Goal: Task Accomplishment & Management: Complete application form

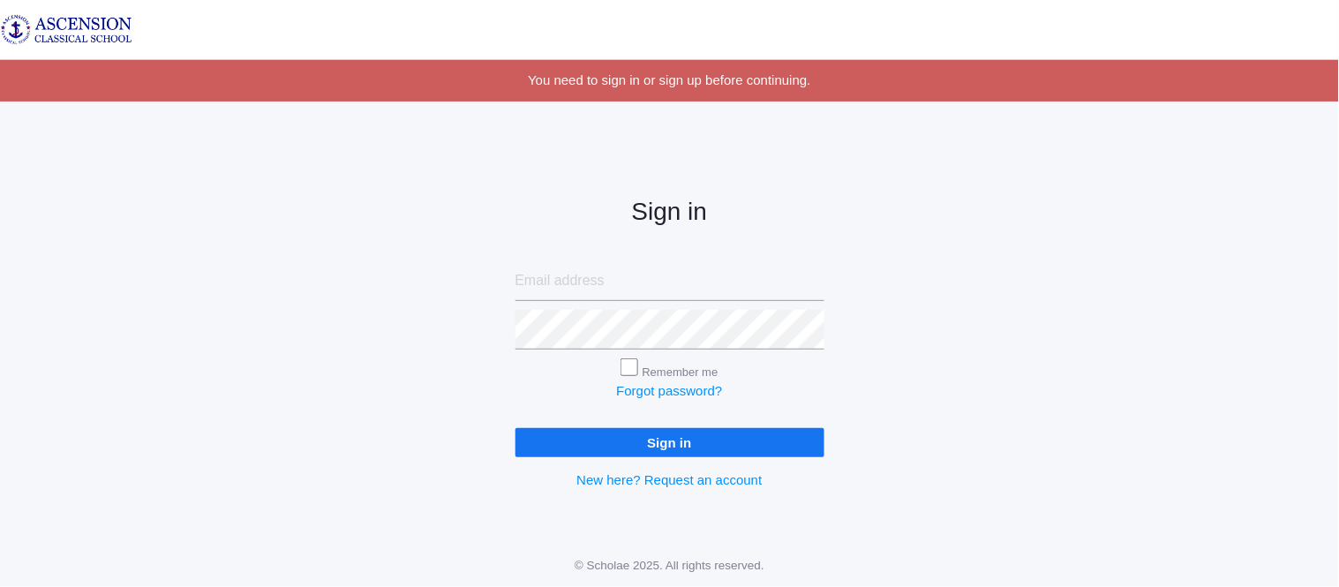
type input "admin@ascensionclassicalschool.org"
click at [556, 443] on input "Sign in" at bounding box center [670, 442] width 309 height 29
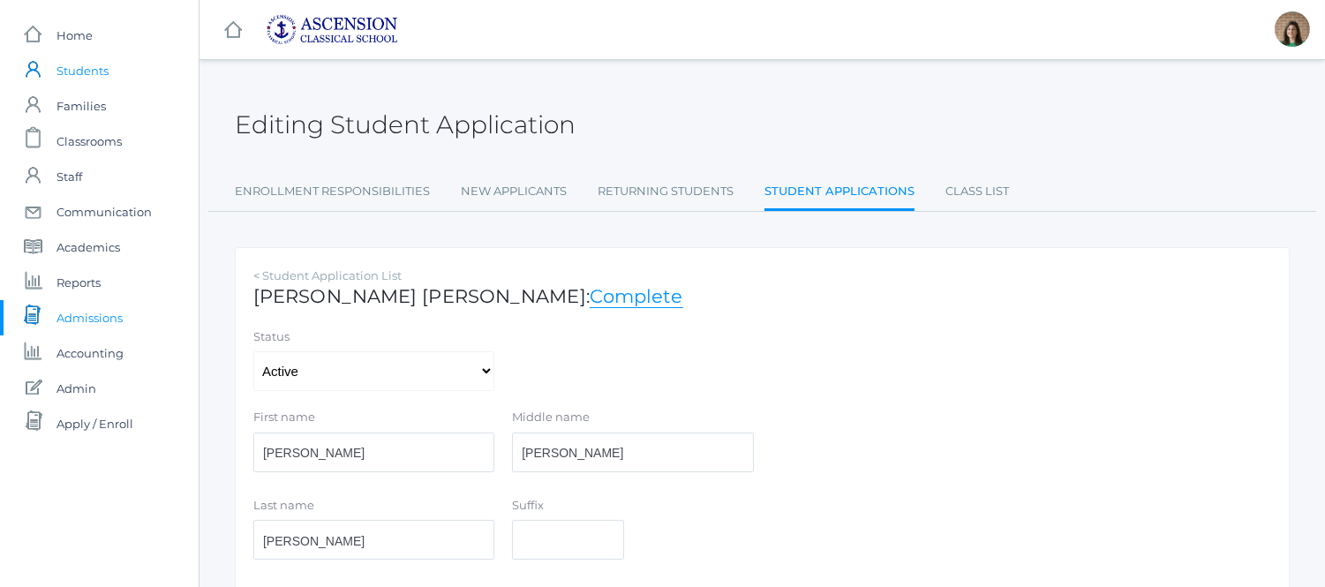
click at [86, 71] on span "Students" at bounding box center [82, 70] width 52 height 35
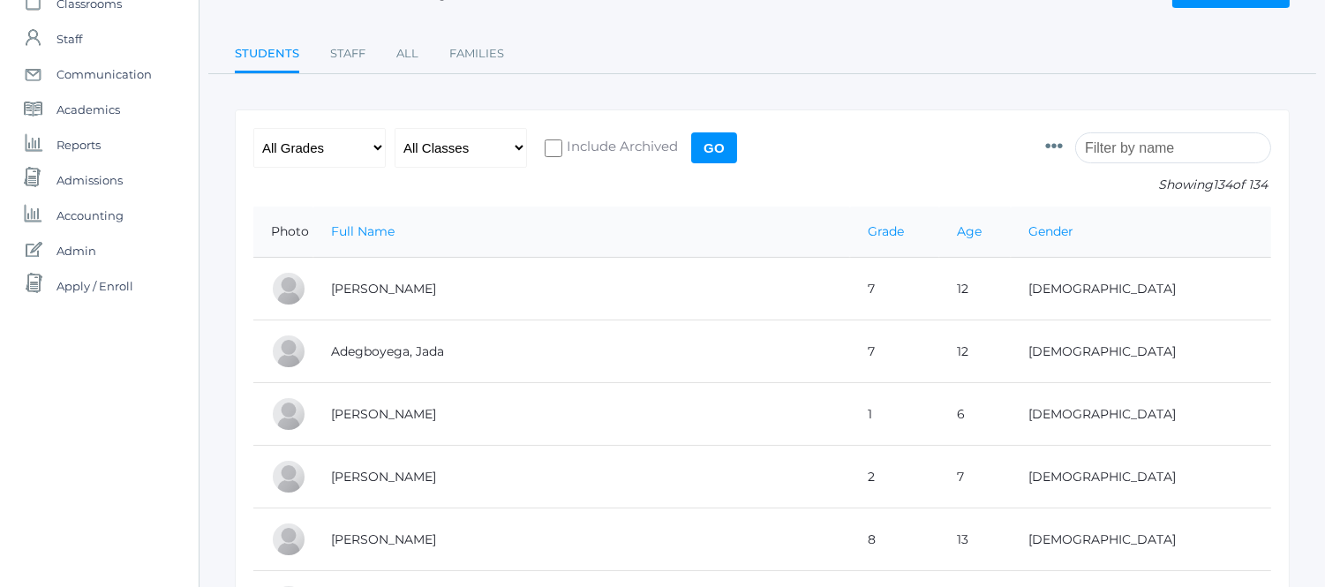
scroll to position [392, 0]
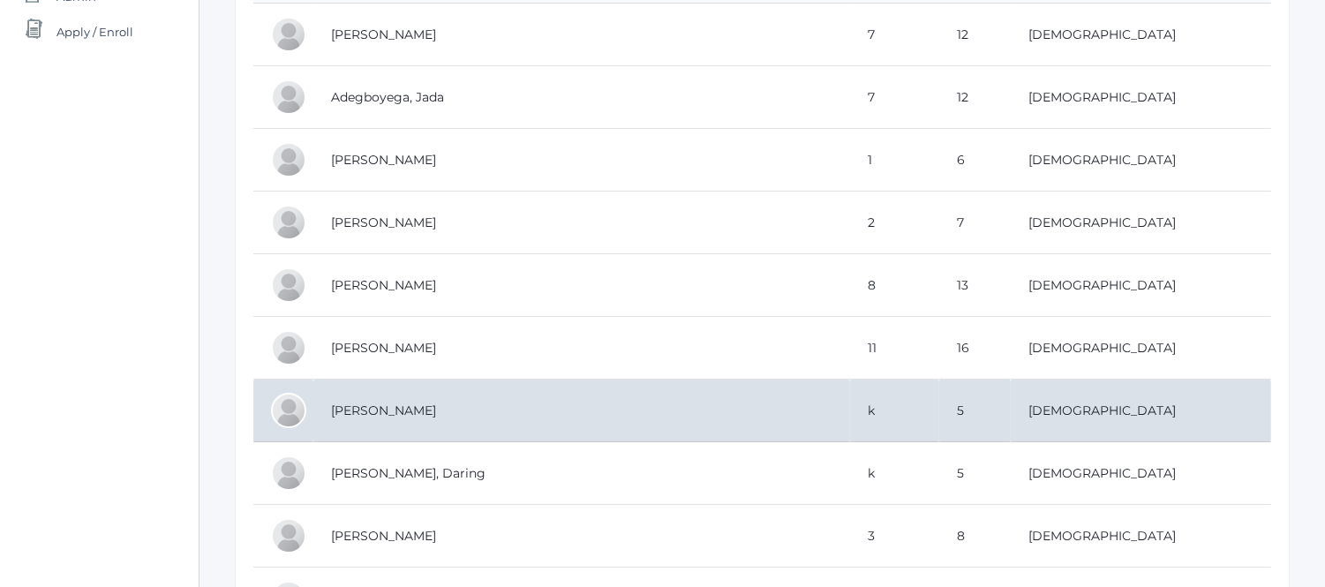
click at [433, 409] on td "[PERSON_NAME]" at bounding box center [581, 411] width 537 height 63
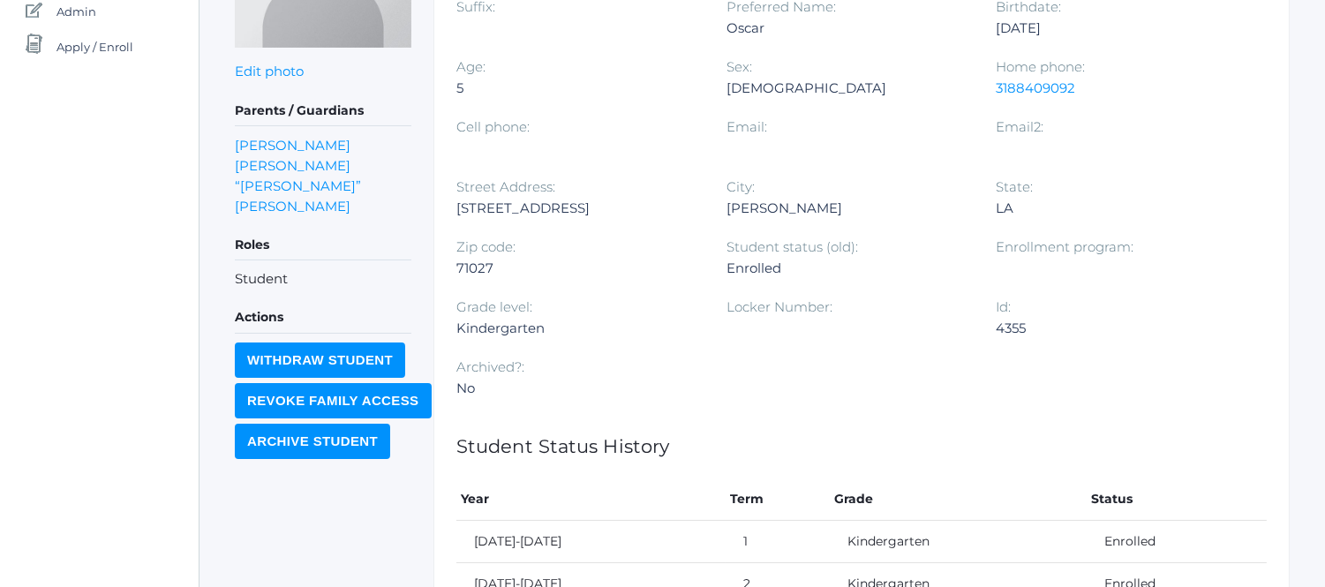
scroll to position [131, 0]
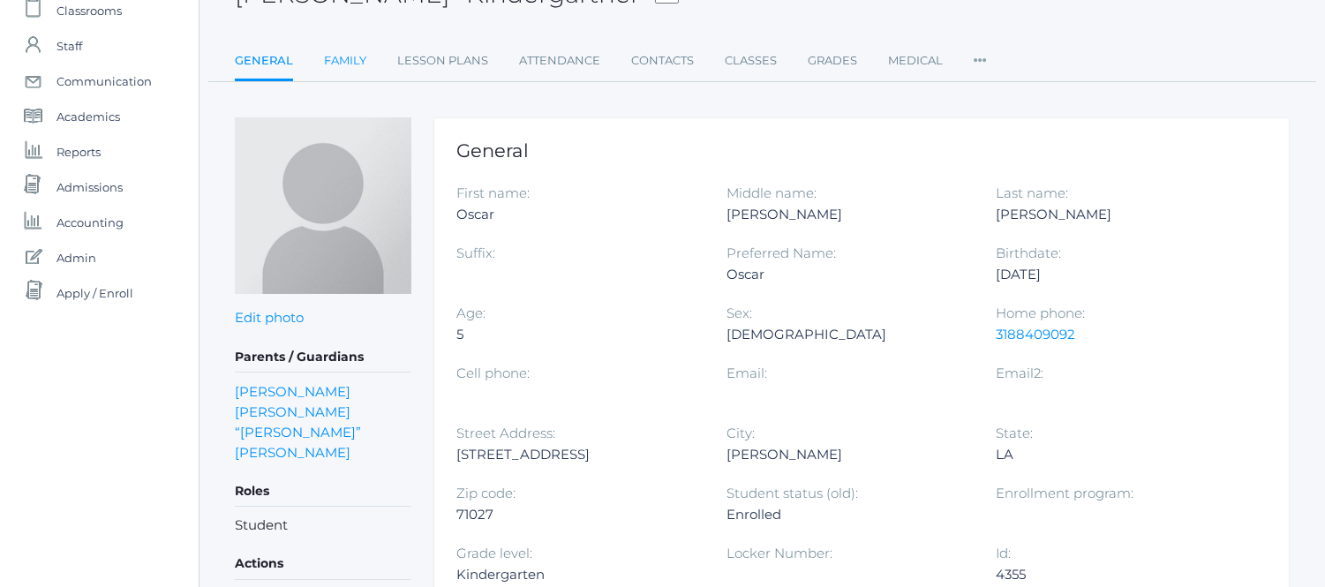
click at [345, 62] on link "Family" at bounding box center [345, 60] width 42 height 35
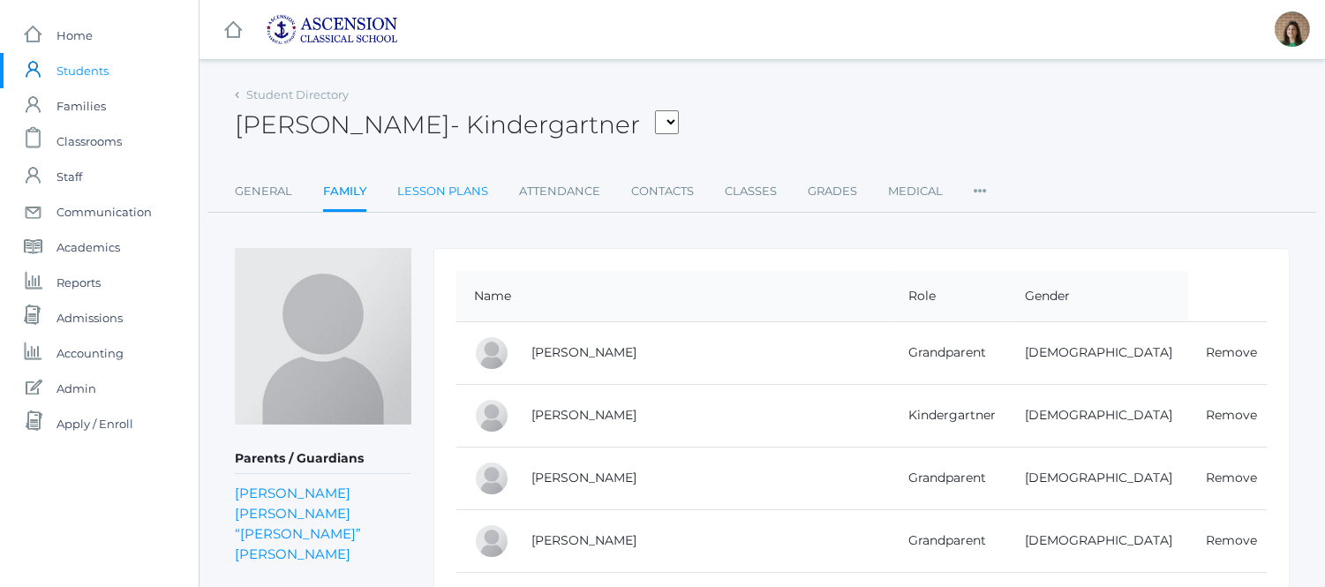
click at [450, 190] on link "Lesson Plans" at bounding box center [442, 191] width 91 height 35
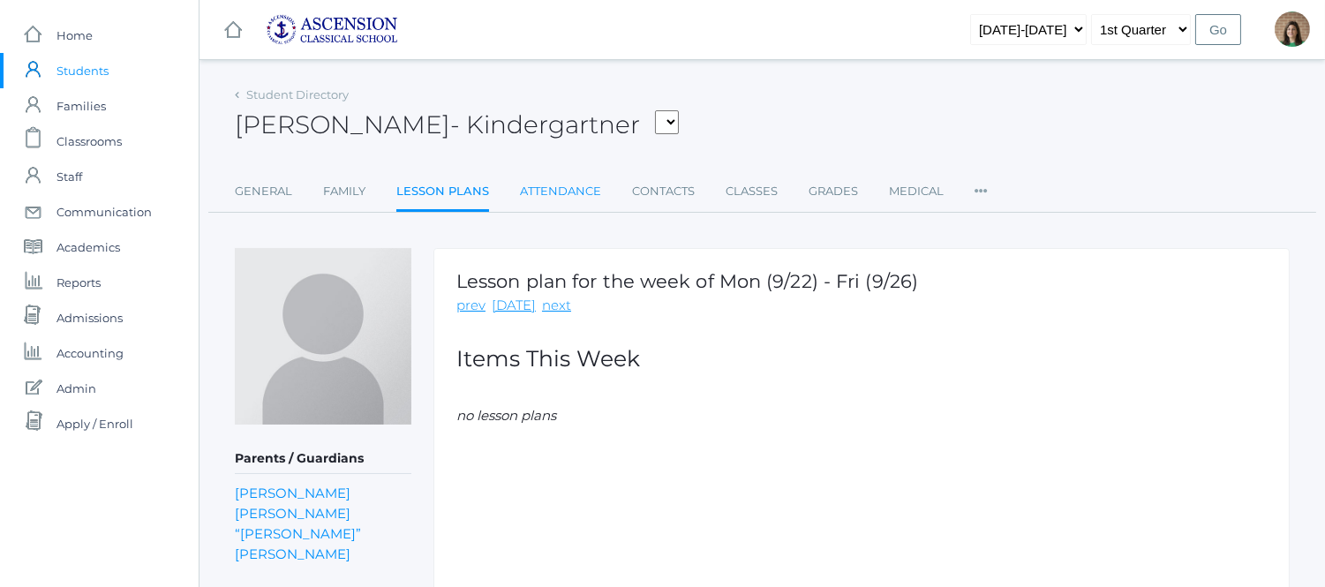
click at [570, 178] on link "Attendance" at bounding box center [560, 191] width 81 height 35
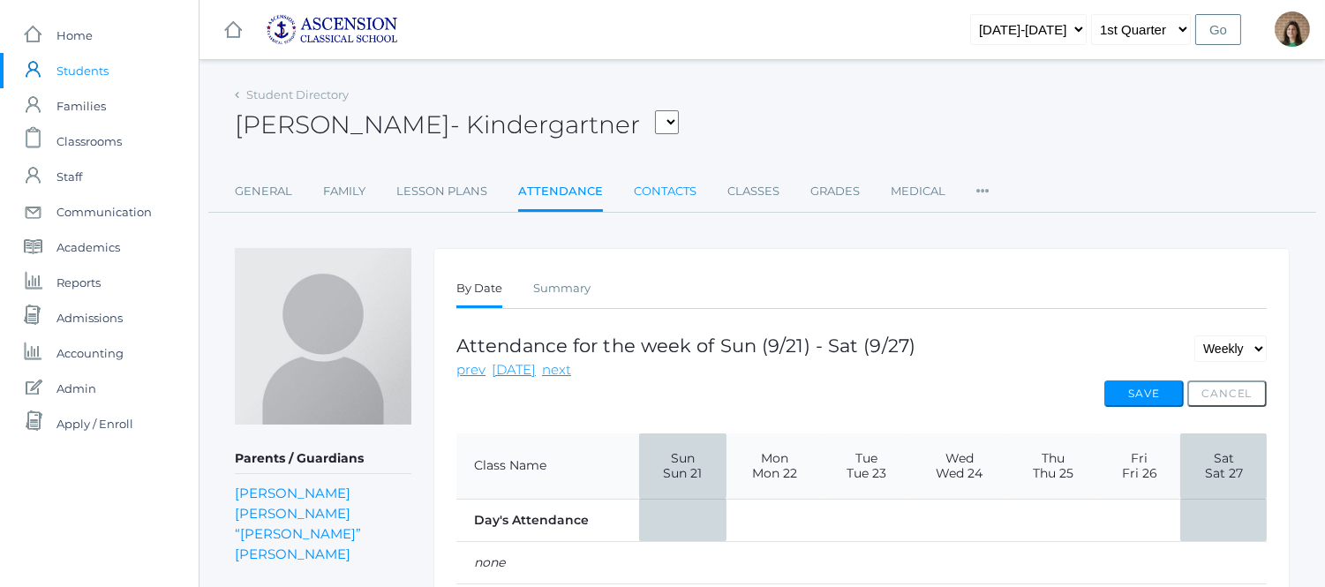
click at [685, 185] on link "Contacts" at bounding box center [665, 191] width 63 height 35
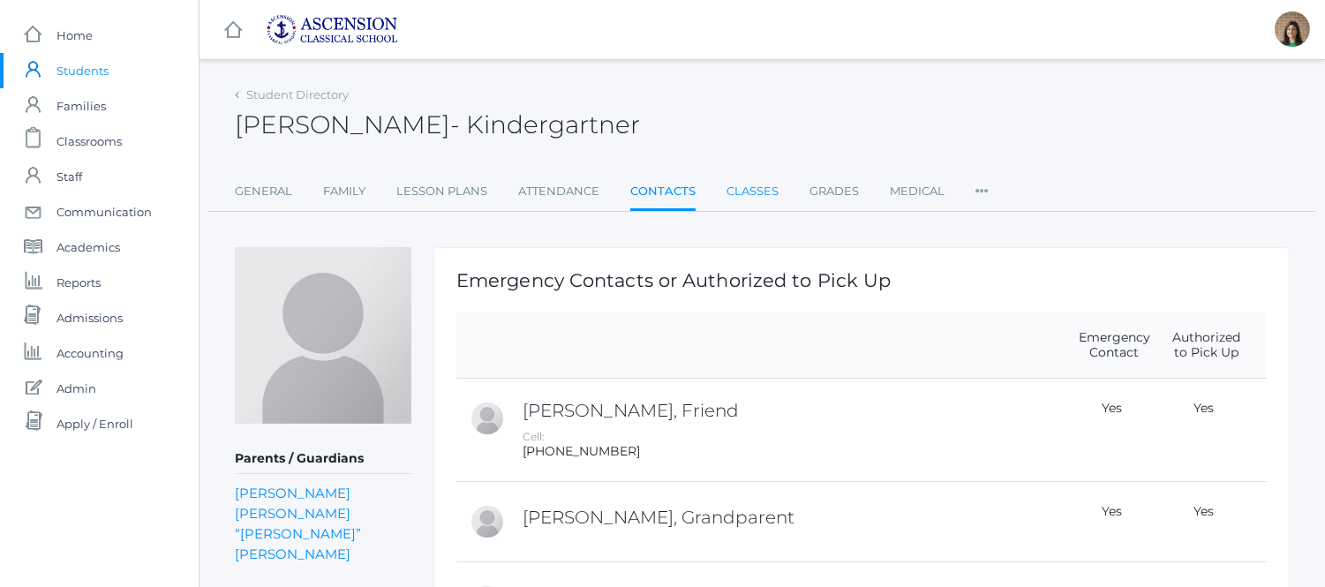
click at [760, 190] on link "Classes" at bounding box center [753, 191] width 52 height 35
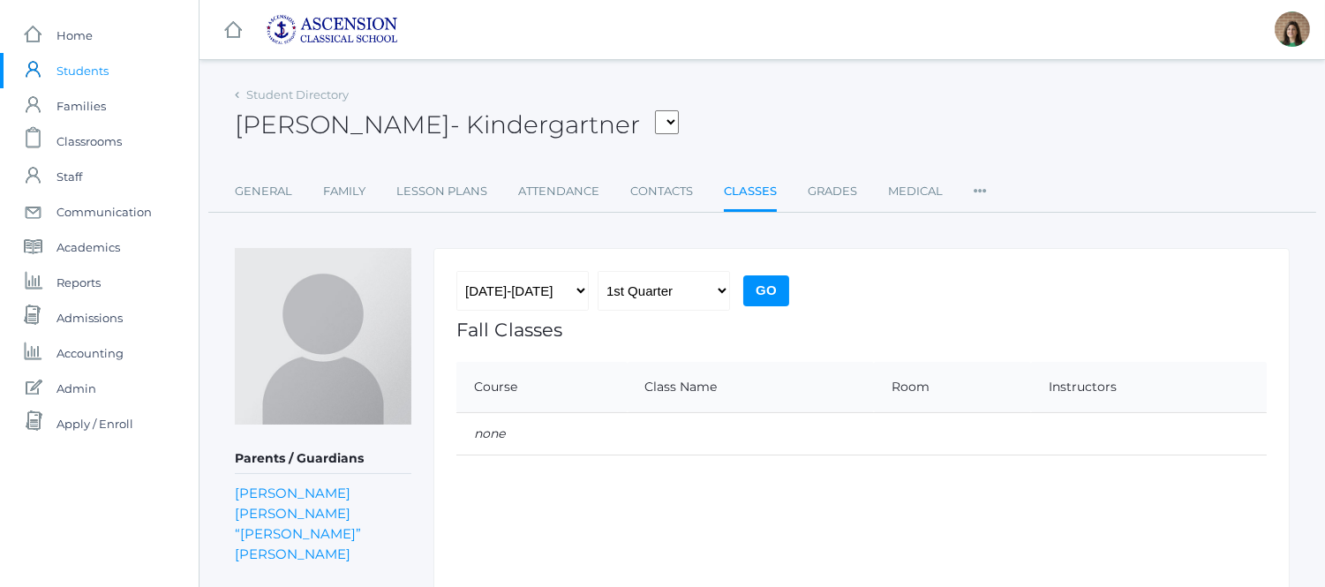
click at [79, 71] on span "Students" at bounding box center [82, 70] width 52 height 35
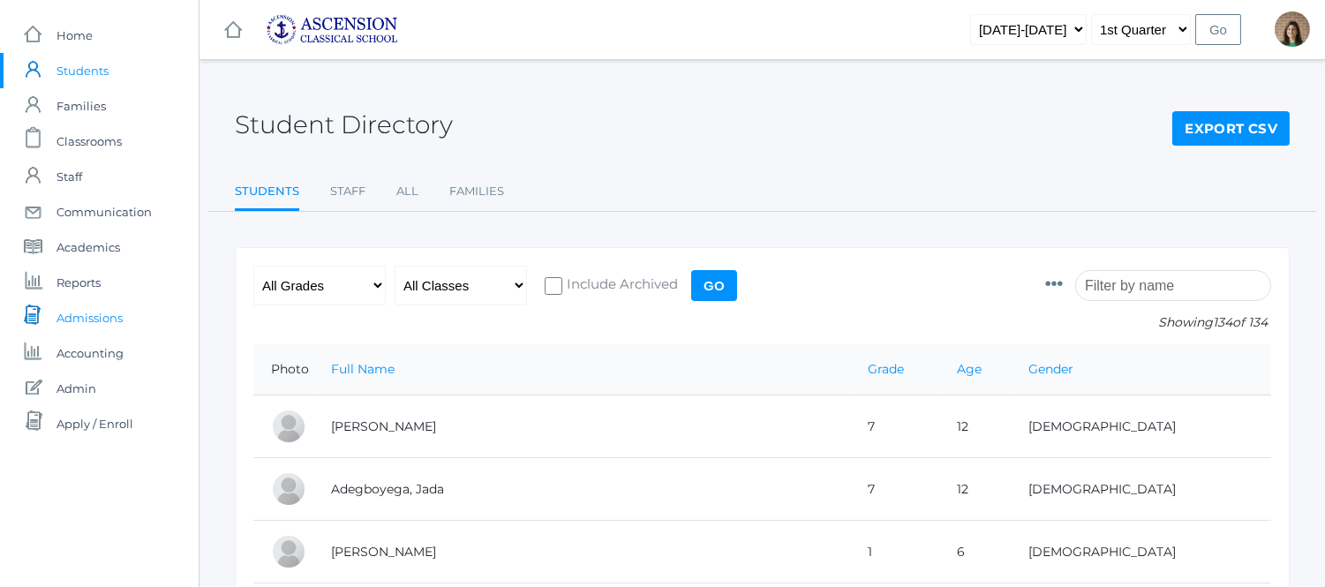
click at [102, 314] on span "Admissions" at bounding box center [89, 317] width 66 height 35
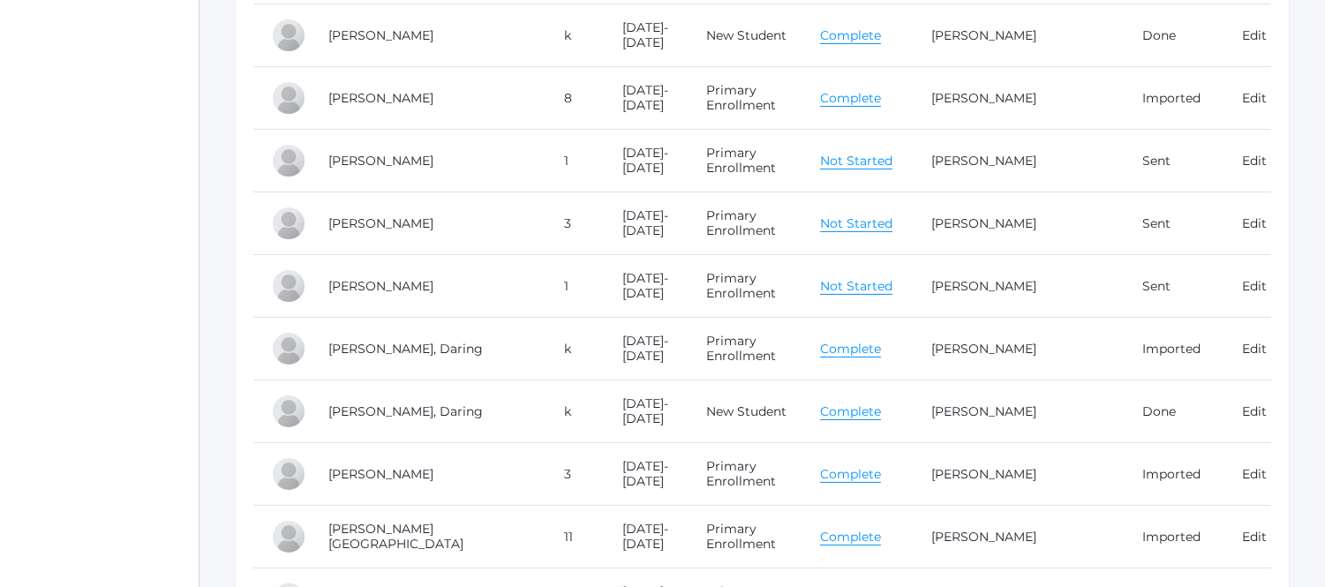
scroll to position [877, 0]
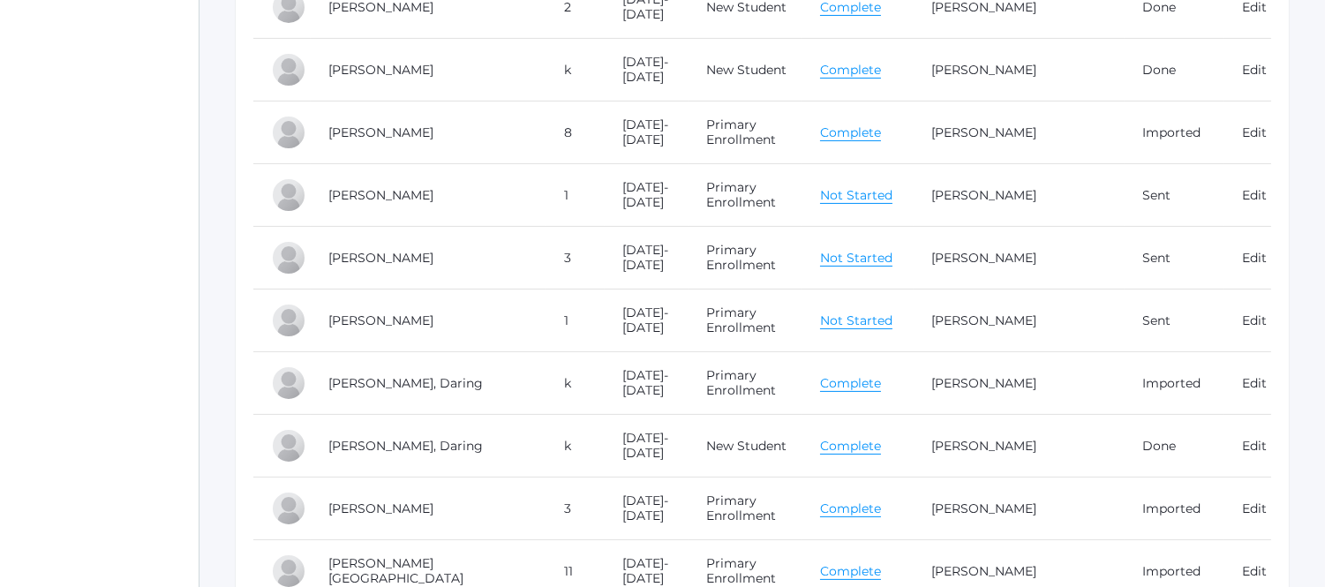
click at [854, 73] on link "Complete" at bounding box center [850, 70] width 61 height 17
click at [851, 383] on link "Complete" at bounding box center [850, 383] width 61 height 17
click at [870, 69] on link "Complete" at bounding box center [850, 70] width 61 height 17
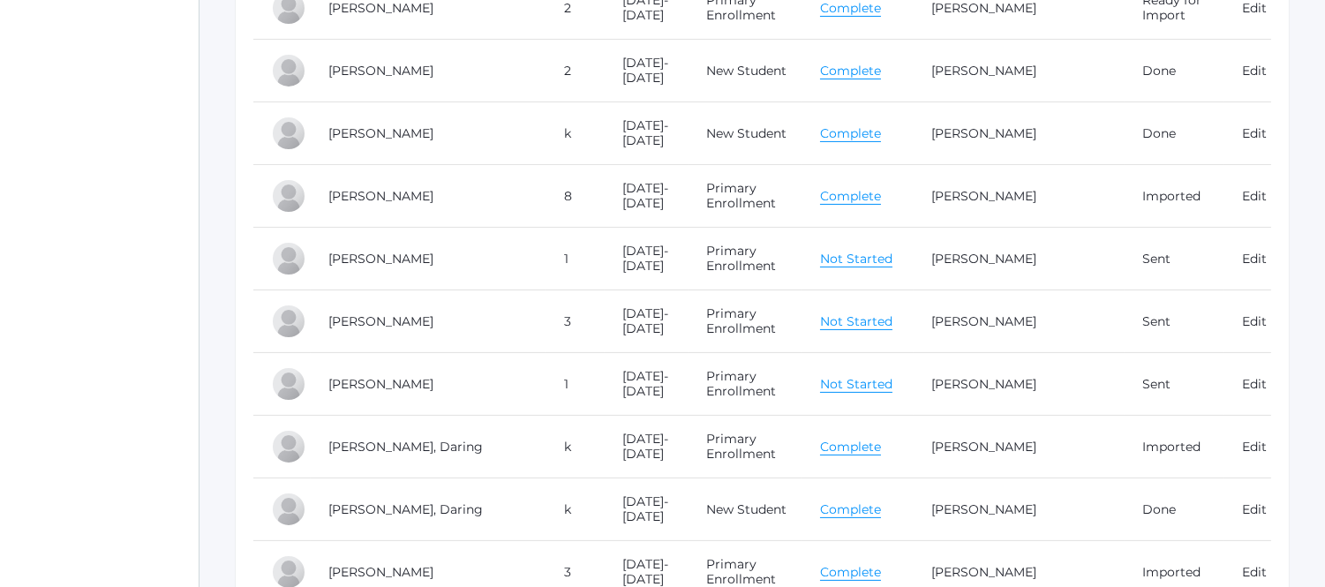
scroll to position [779, 0]
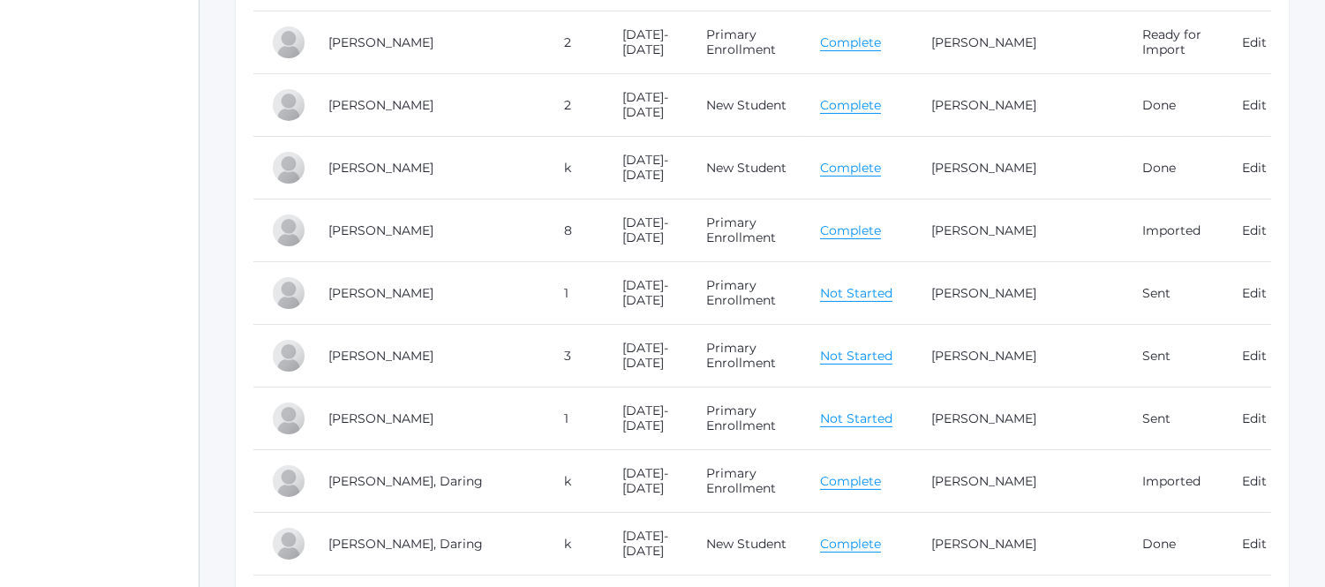
click at [870, 38] on link "Complete" at bounding box center [850, 42] width 61 height 17
click at [869, 482] on link "Complete" at bounding box center [850, 481] width 61 height 17
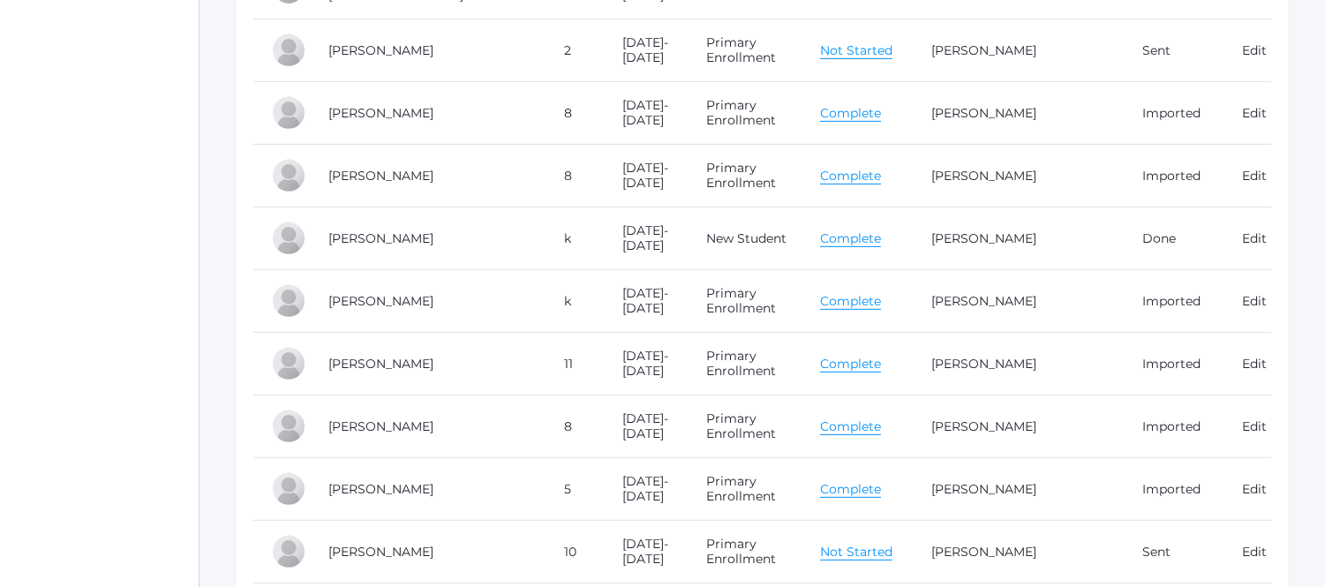
scroll to position [1465, 0]
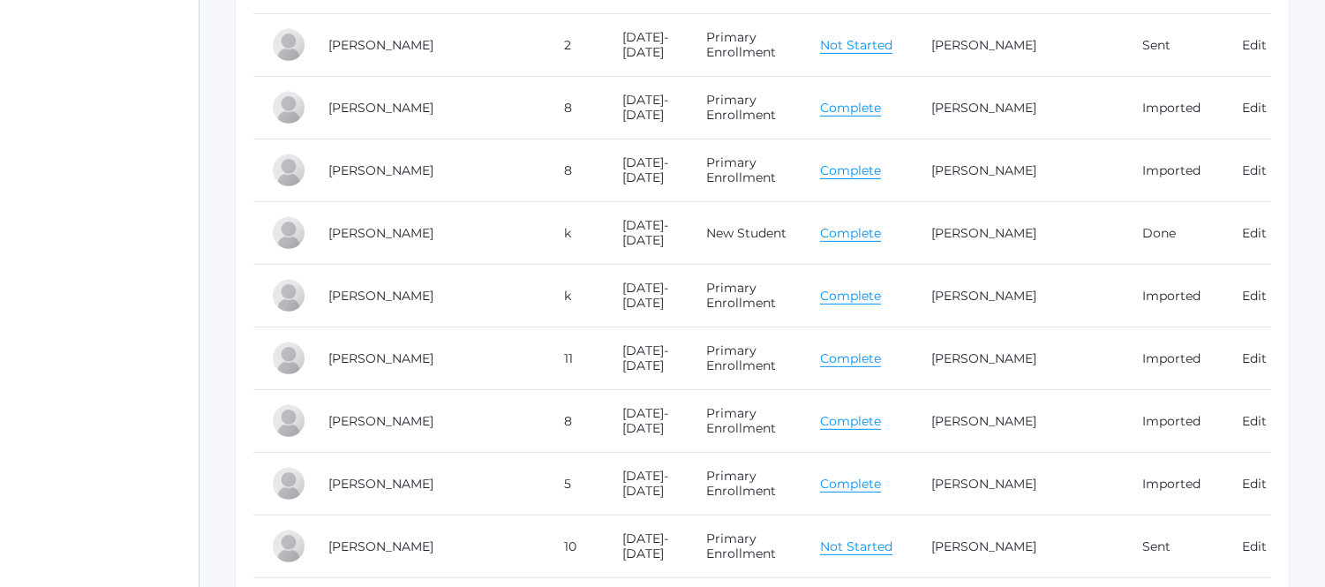
click at [842, 298] on link "Complete" at bounding box center [850, 296] width 61 height 17
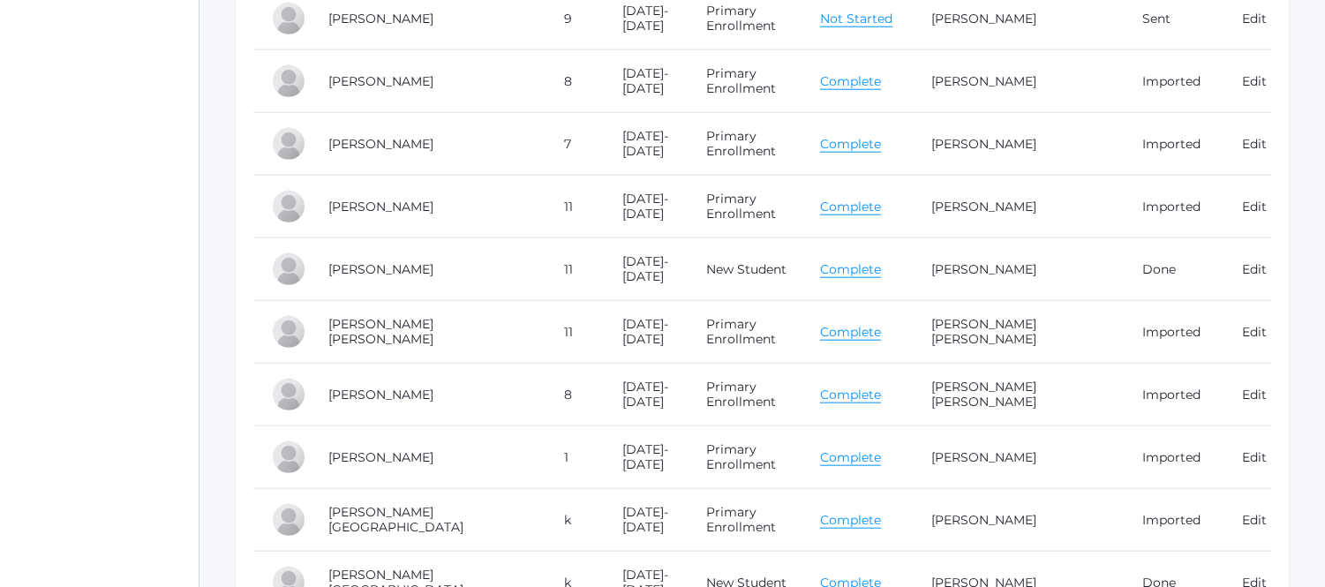
scroll to position [3721, 0]
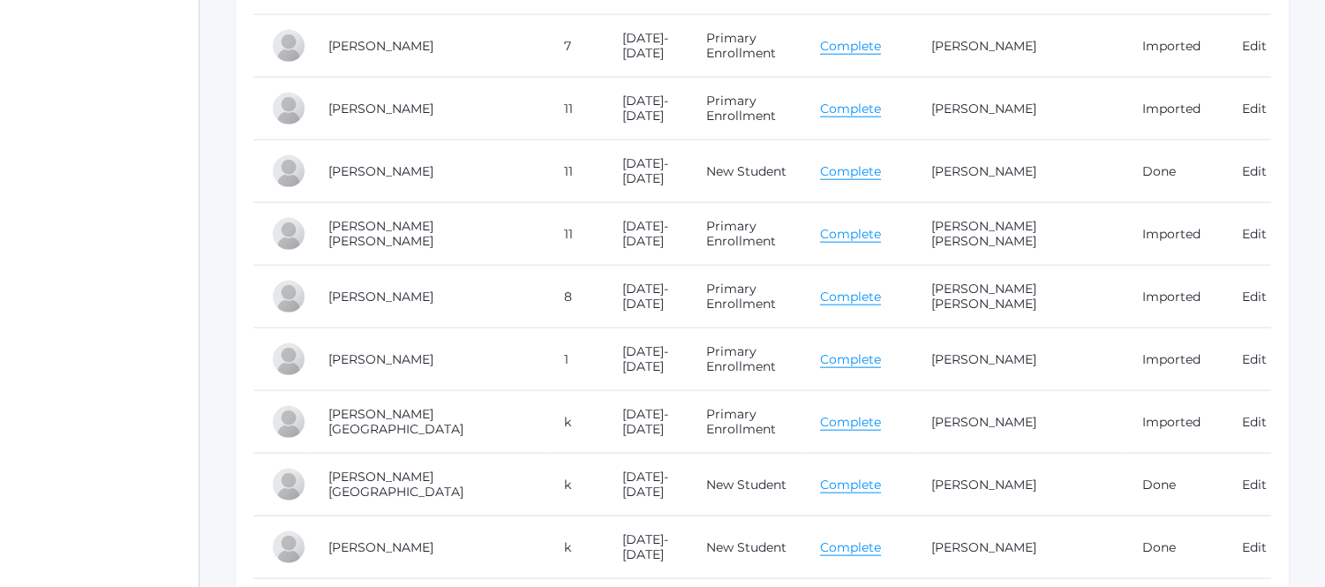
click at [841, 426] on link "Complete" at bounding box center [850, 422] width 61 height 17
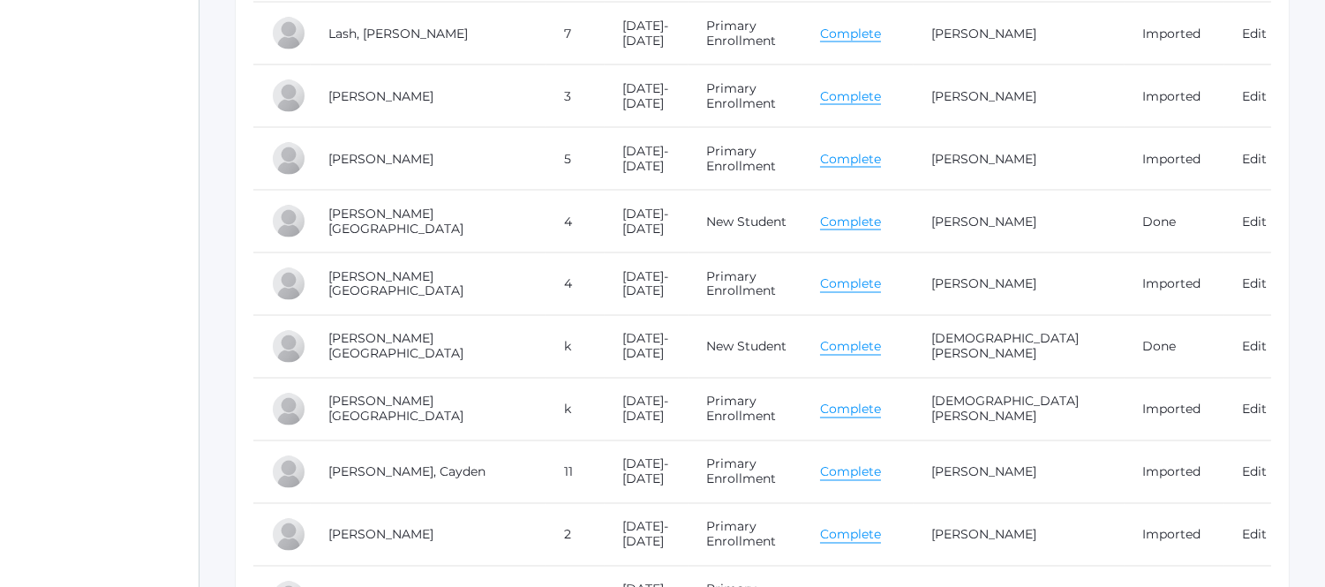
scroll to position [5683, 0]
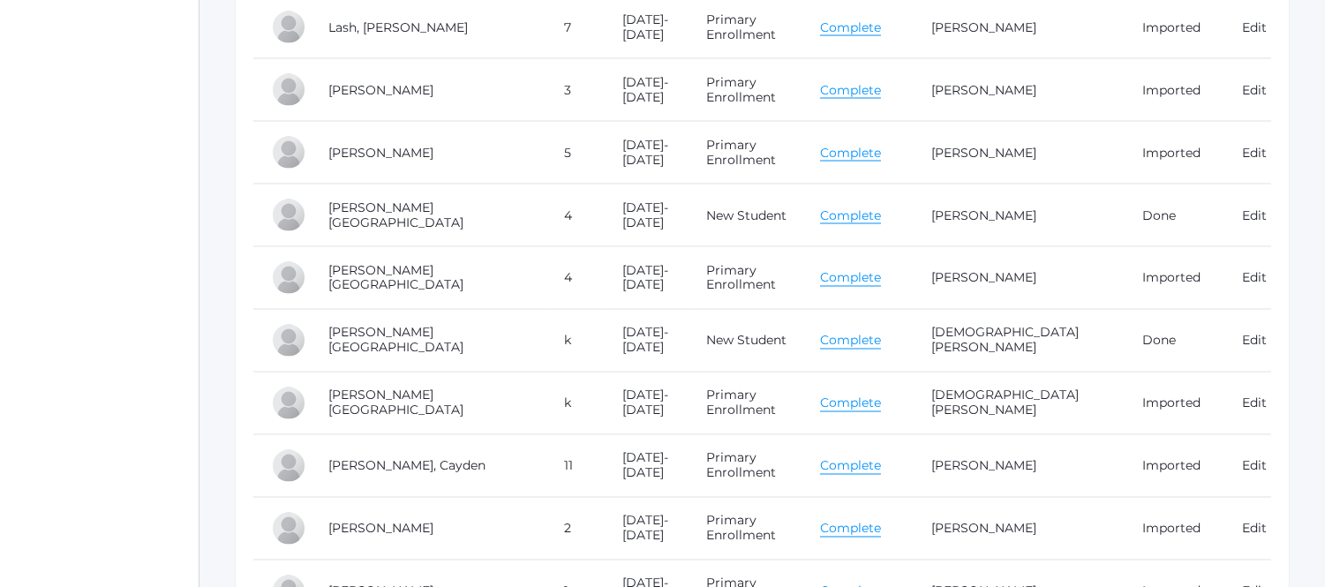
click at [844, 404] on link "Complete" at bounding box center [850, 403] width 61 height 17
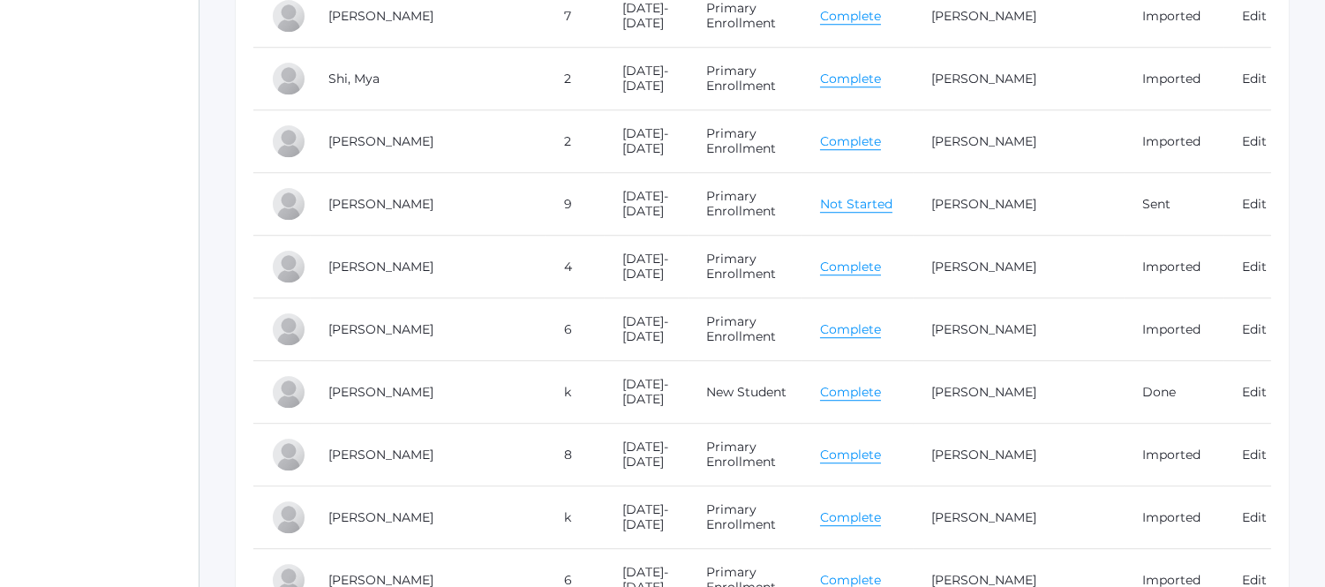
scroll to position [9018, 0]
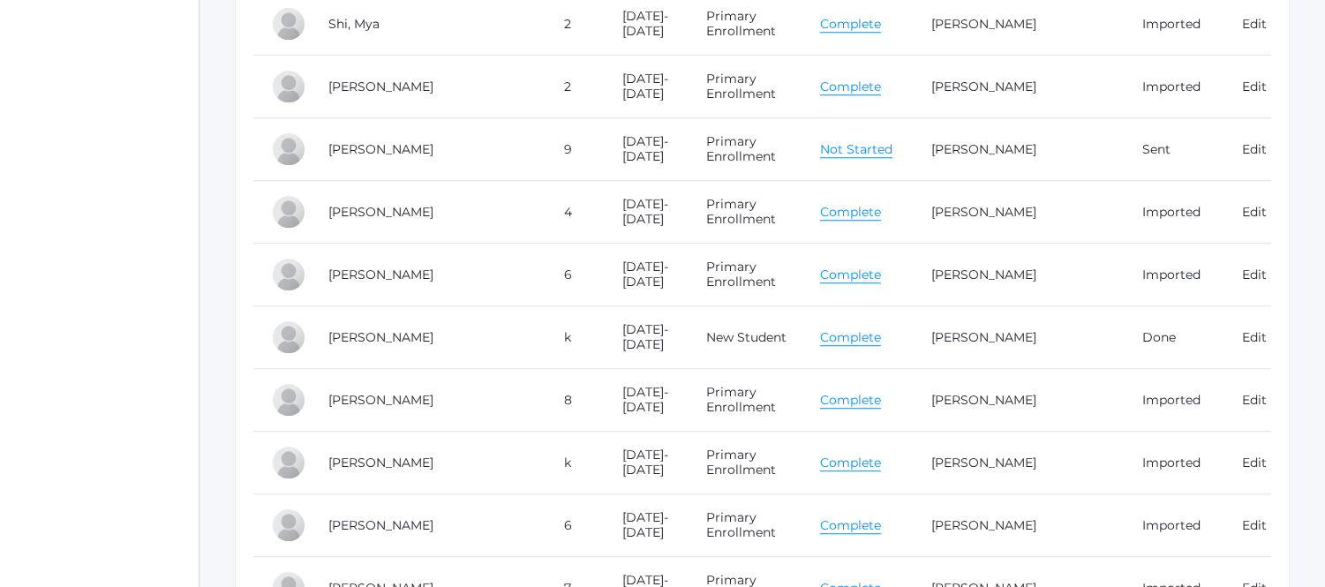
click at [856, 403] on link "Complete" at bounding box center [850, 400] width 61 height 17
click at [845, 464] on link "Complete" at bounding box center [850, 463] width 61 height 17
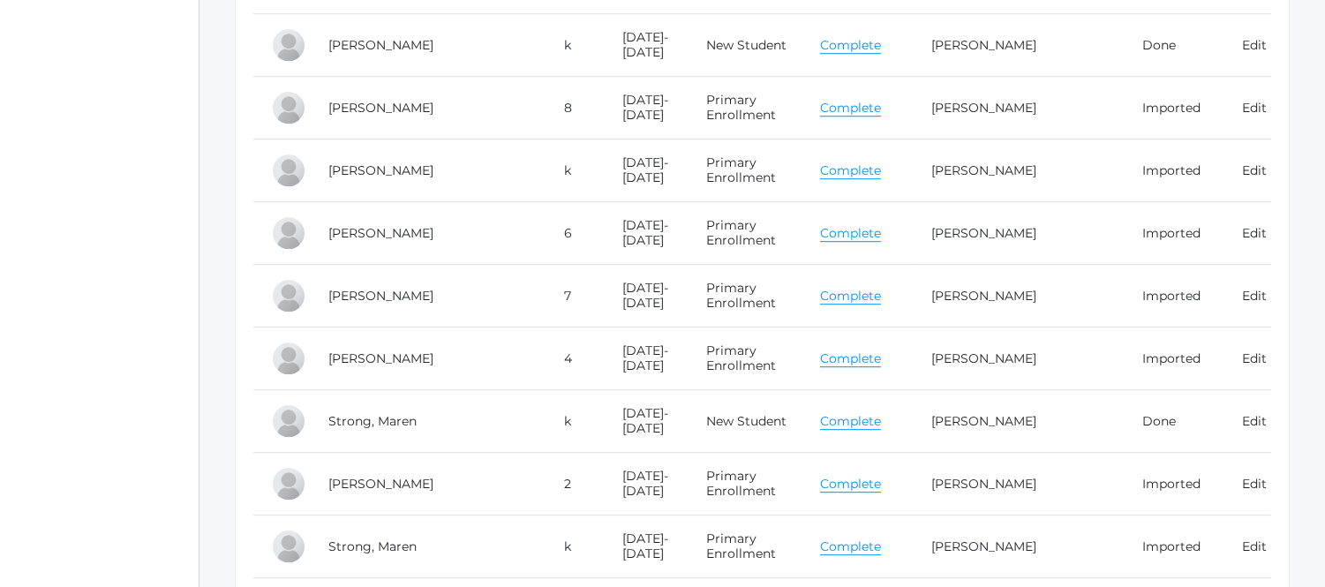
scroll to position [9312, 0]
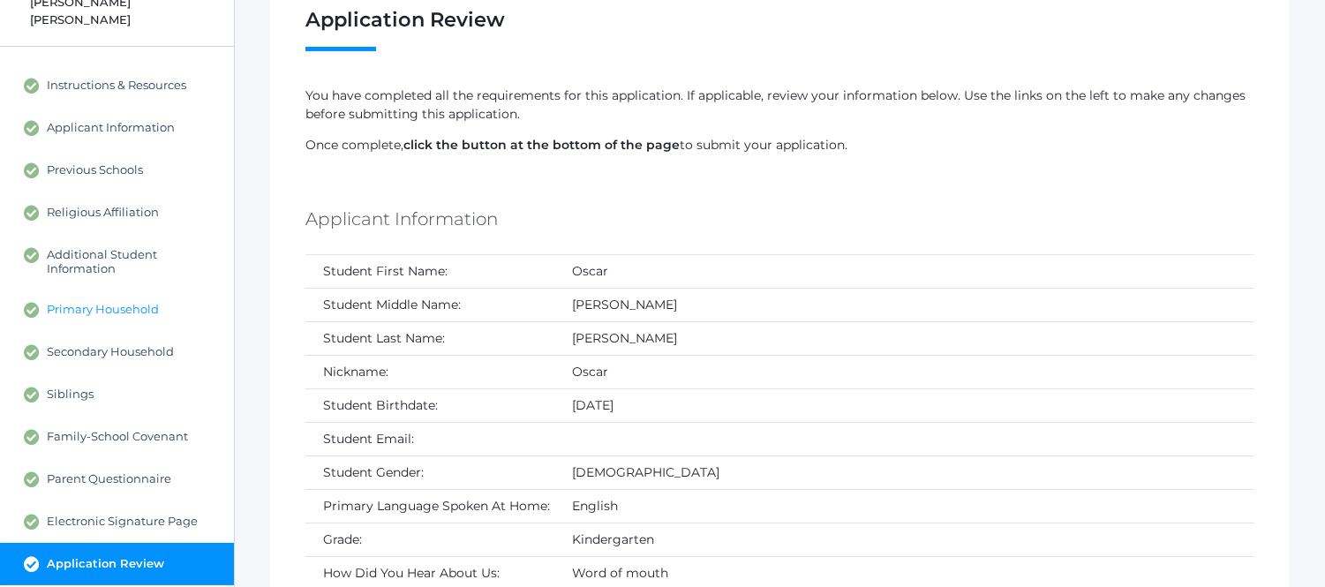
scroll to position [98, 0]
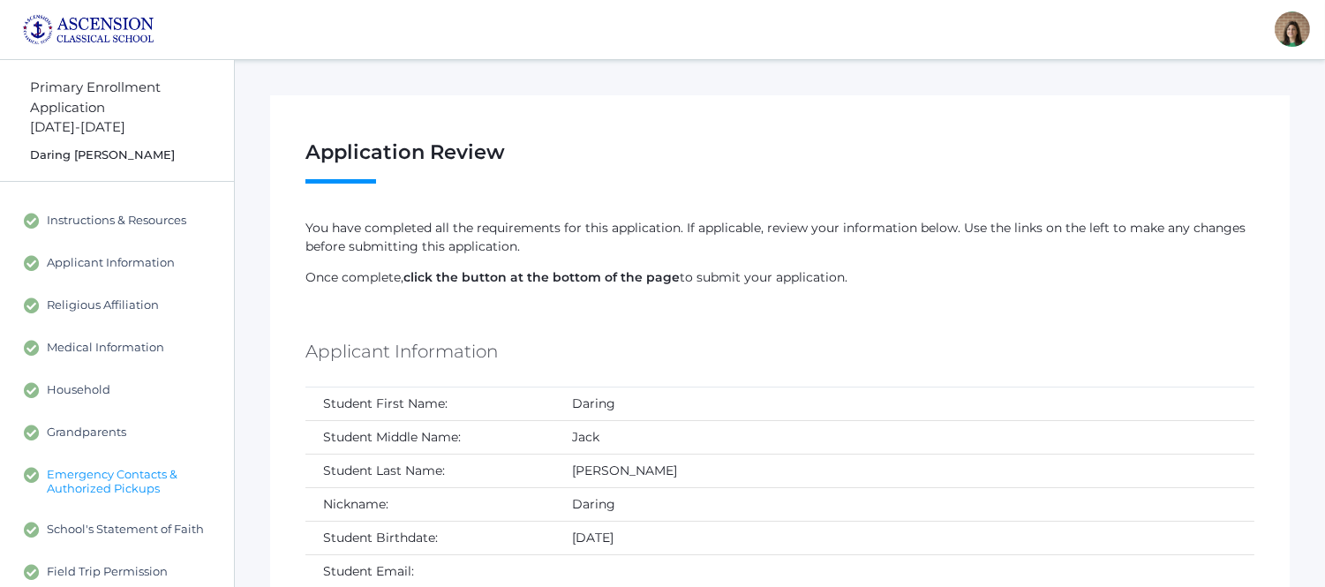
click at [125, 472] on span "Emergency Contacts & Authorized Pickups" at bounding box center [131, 481] width 169 height 28
click at [137, 468] on span "Emergency Contacts & Authorized Pickups" at bounding box center [131, 481] width 169 height 28
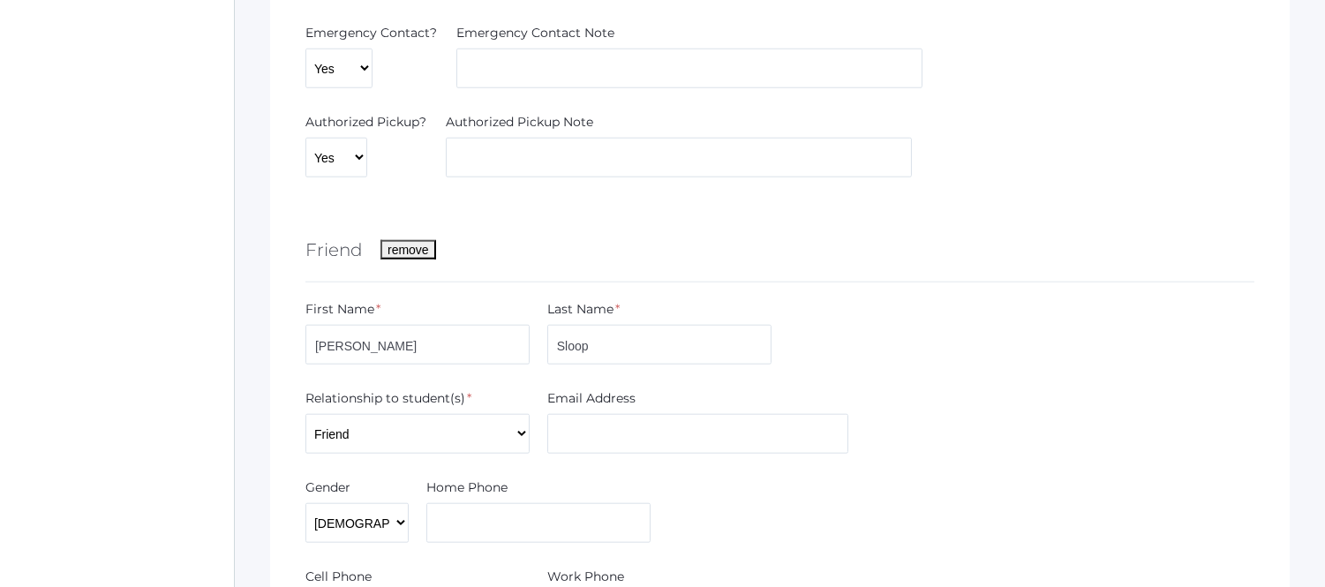
scroll to position [3334, 0]
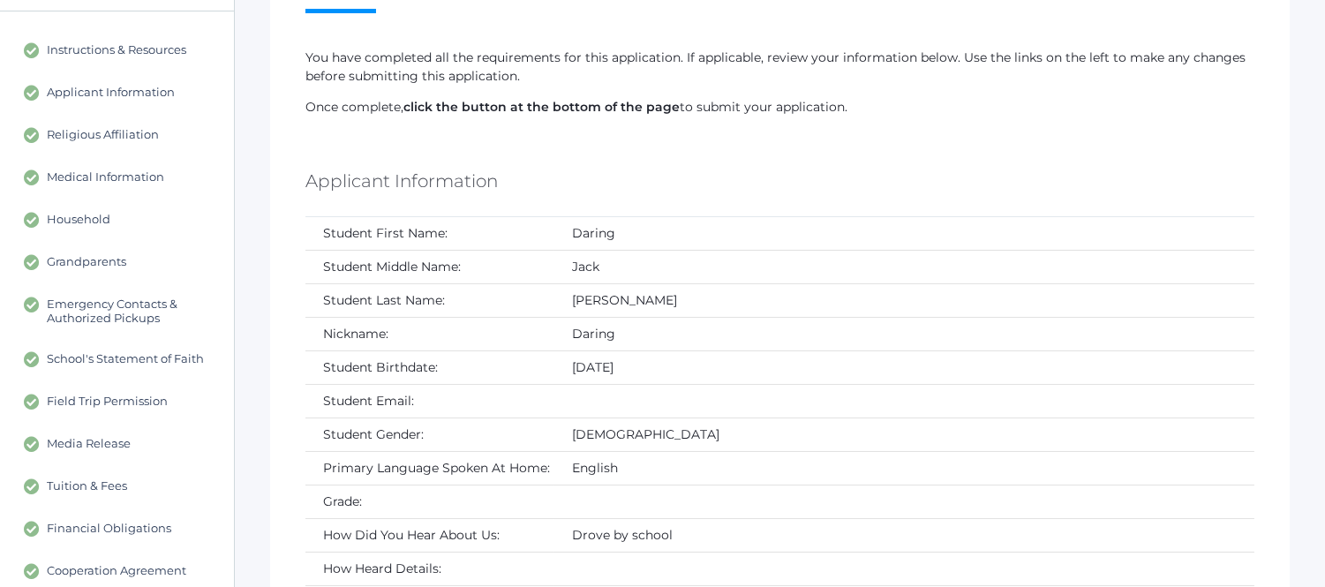
scroll to position [196, 0]
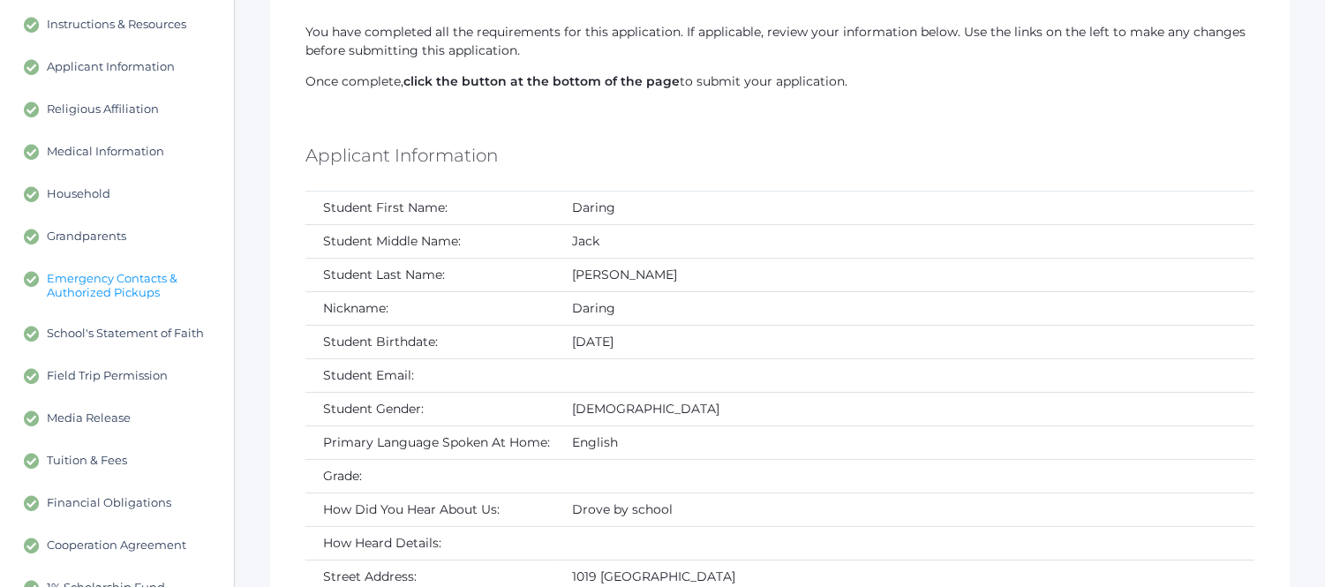
click at [101, 272] on span "Emergency Contacts & Authorized Pickups" at bounding box center [131, 285] width 169 height 28
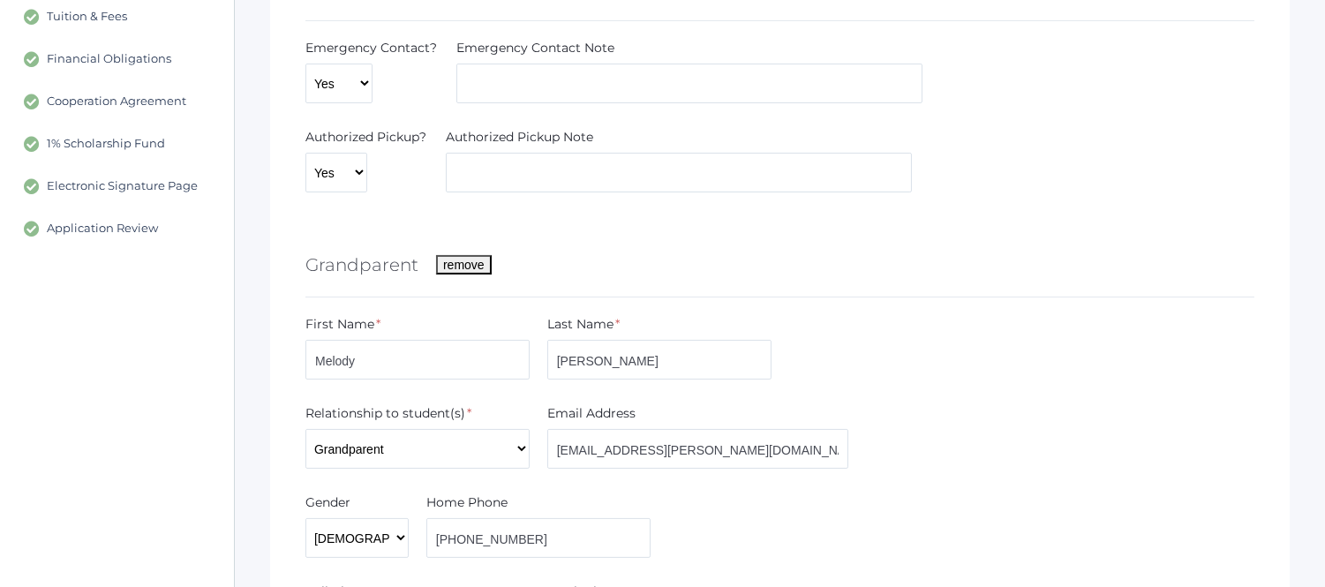
scroll to position [588, 0]
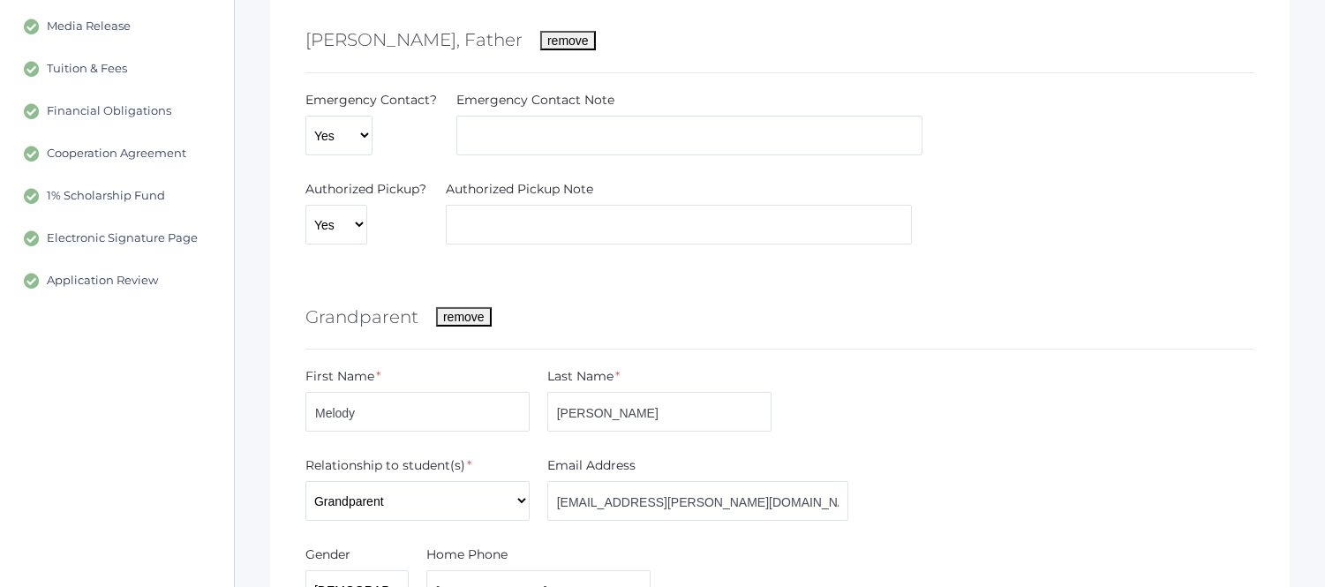
scroll to position [196, 0]
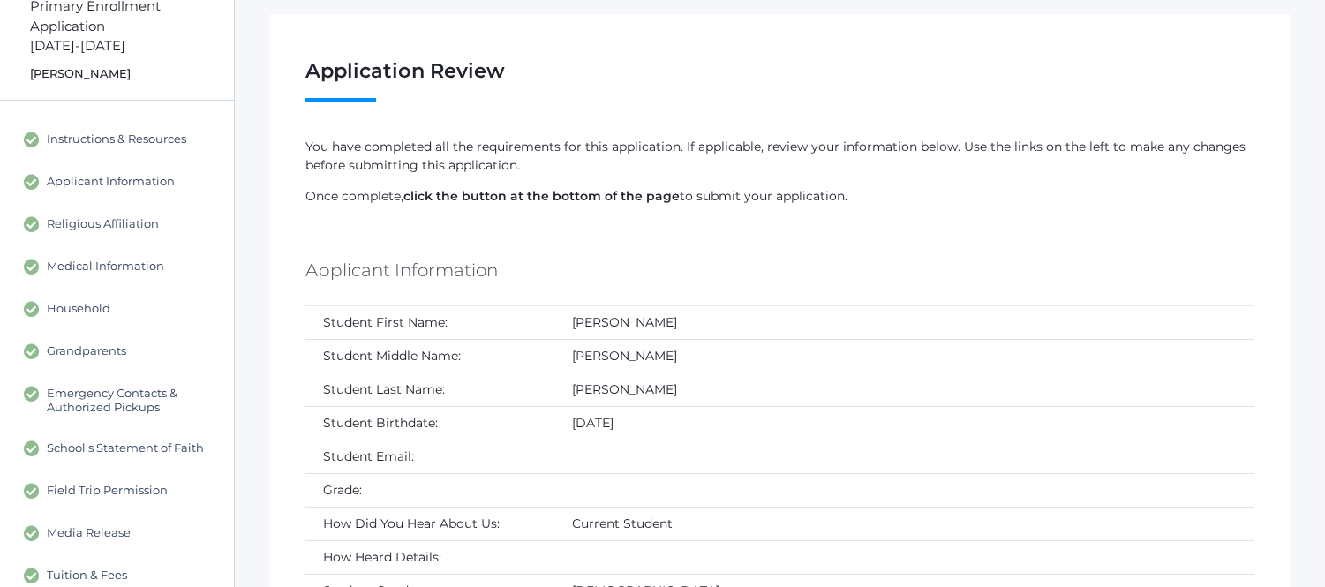
scroll to position [196, 0]
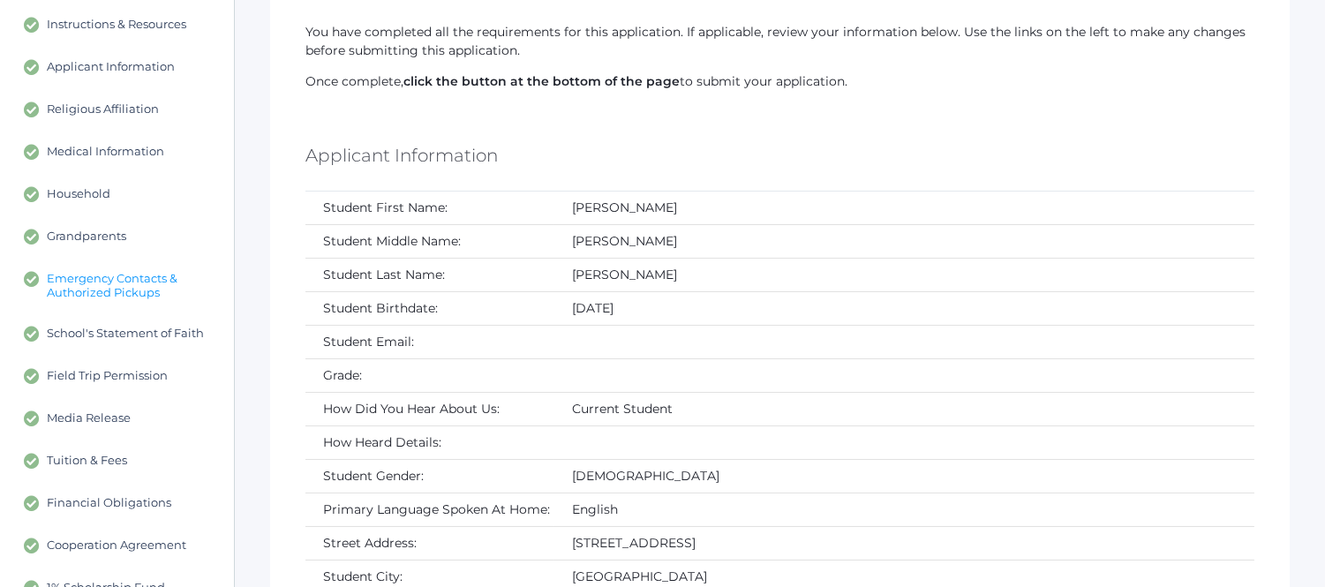
drag, startPoint x: 127, startPoint y: 276, endPoint x: 152, endPoint y: 275, distance: 24.7
click at [128, 275] on span "Emergency Contacts & Authorized Pickups" at bounding box center [131, 285] width 169 height 28
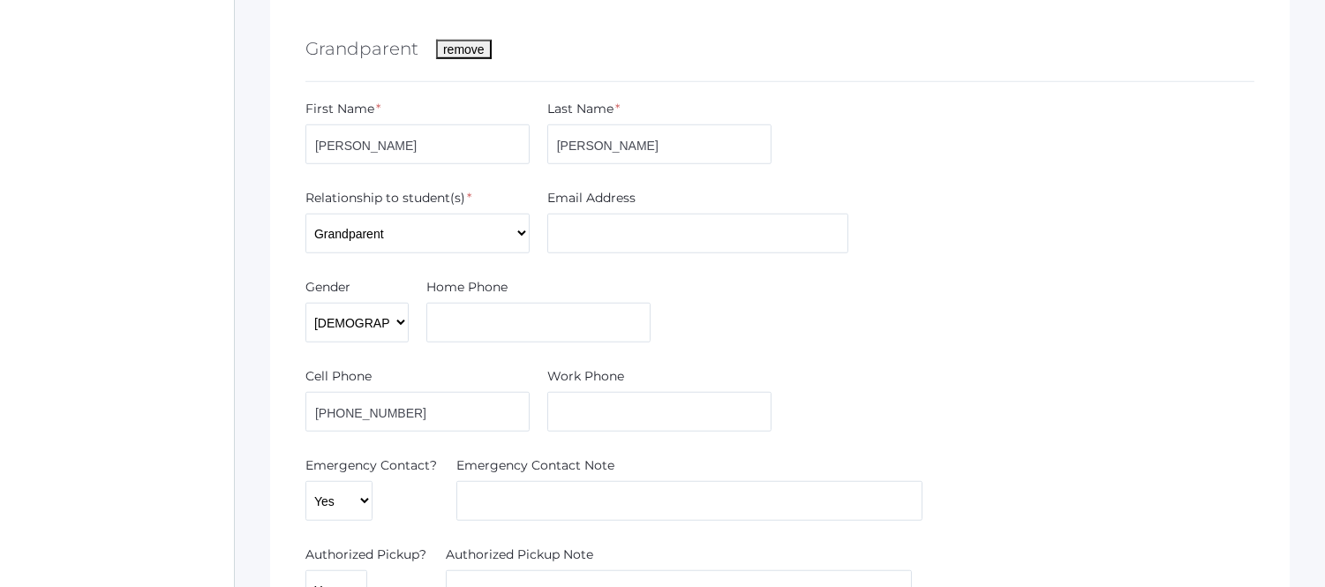
scroll to position [2731, 0]
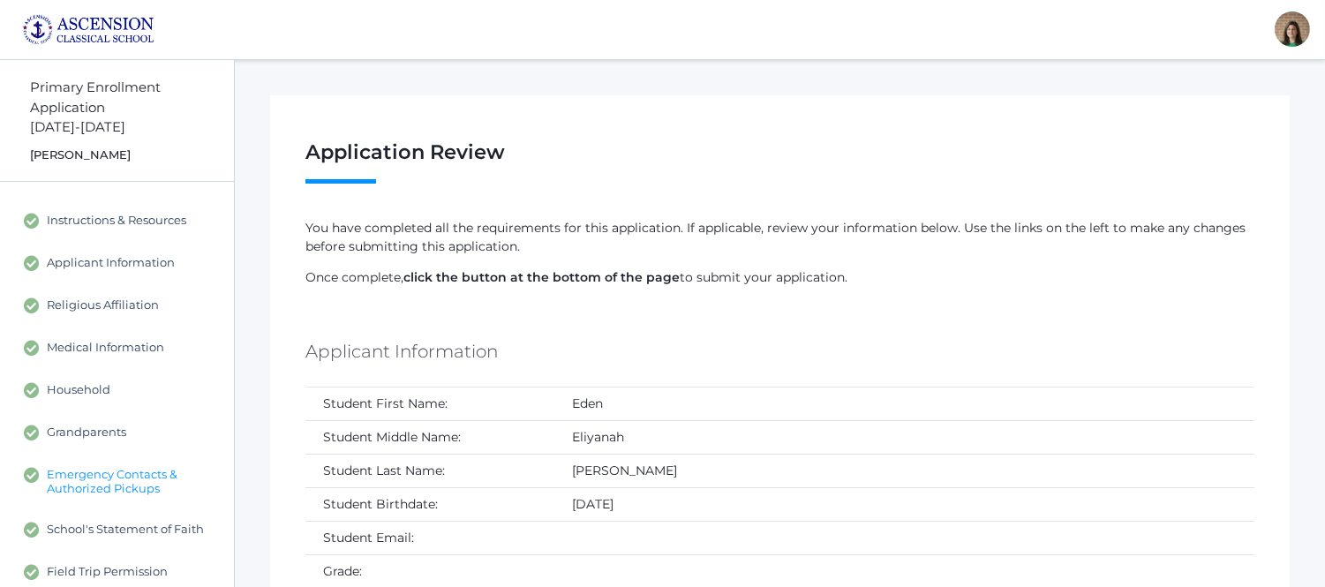
click at [109, 486] on span "Emergency Contacts & Authorized Pickups" at bounding box center [131, 481] width 169 height 28
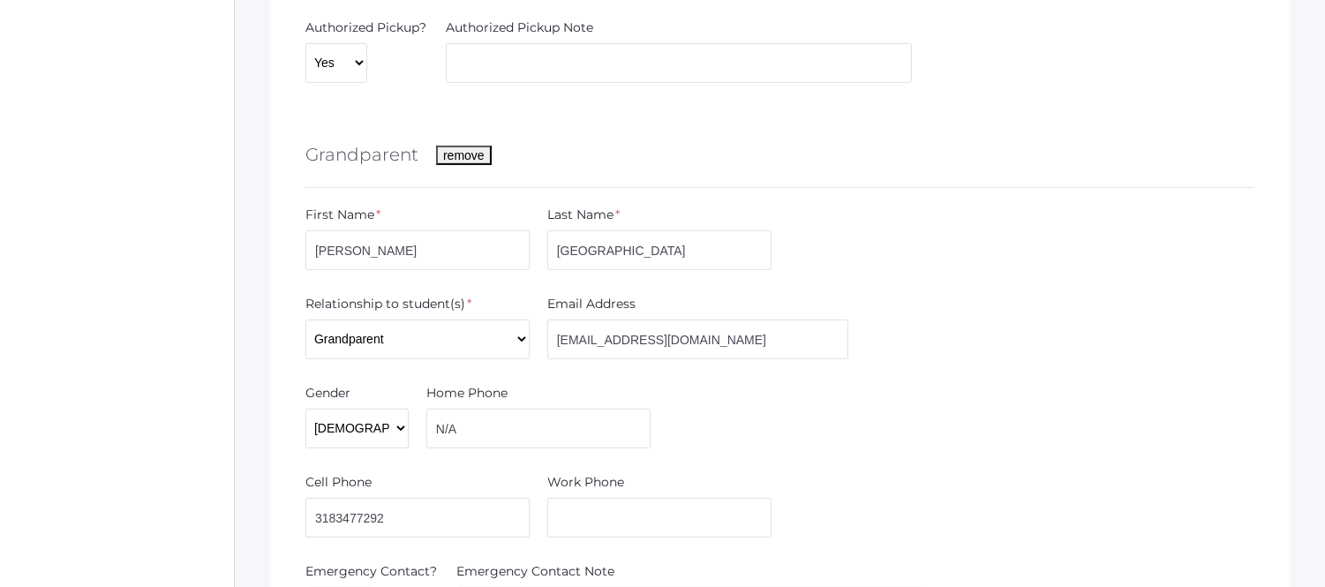
scroll to position [1471, 0]
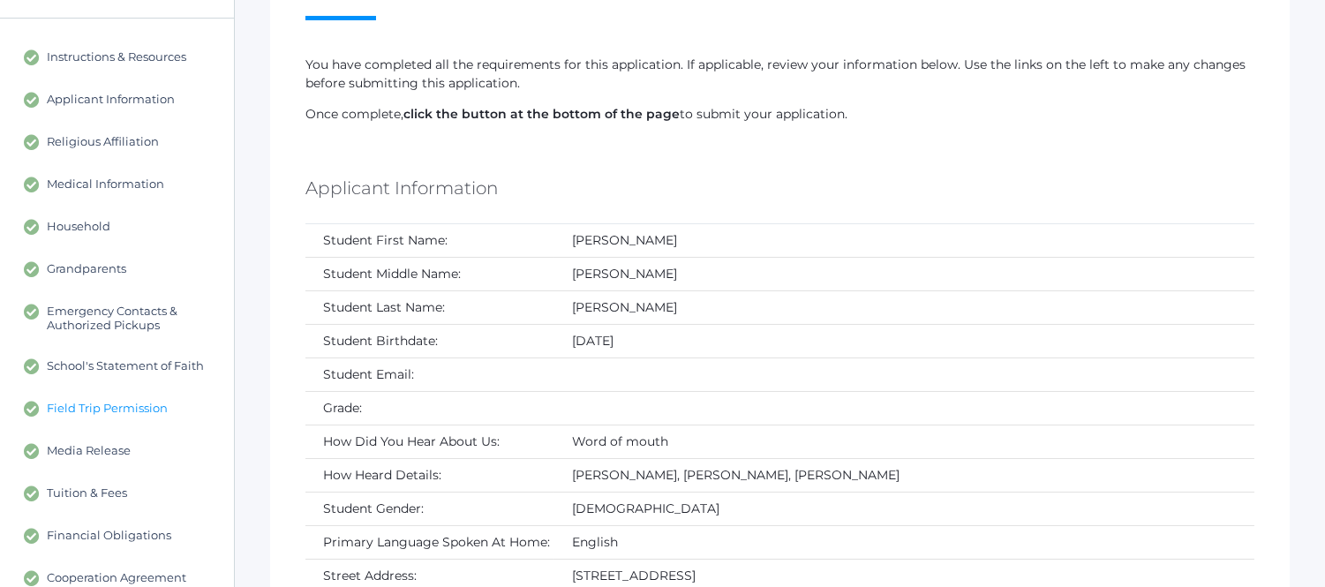
scroll to position [196, 0]
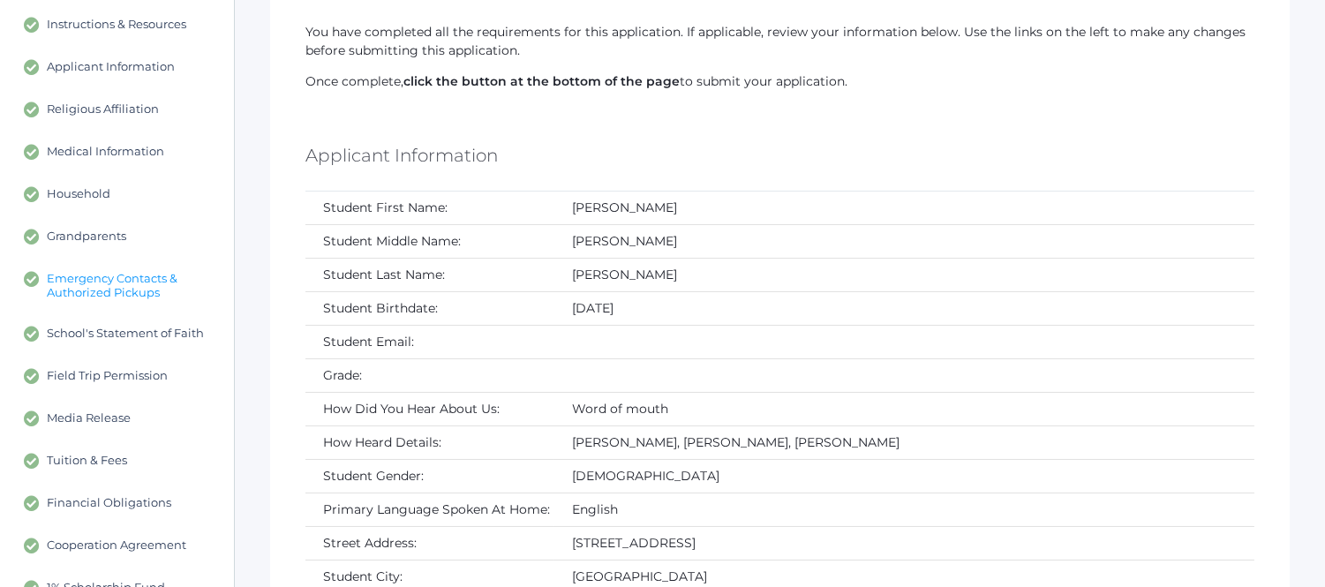
click at [121, 291] on span "Emergency Contacts & Authorized Pickups" at bounding box center [131, 285] width 169 height 28
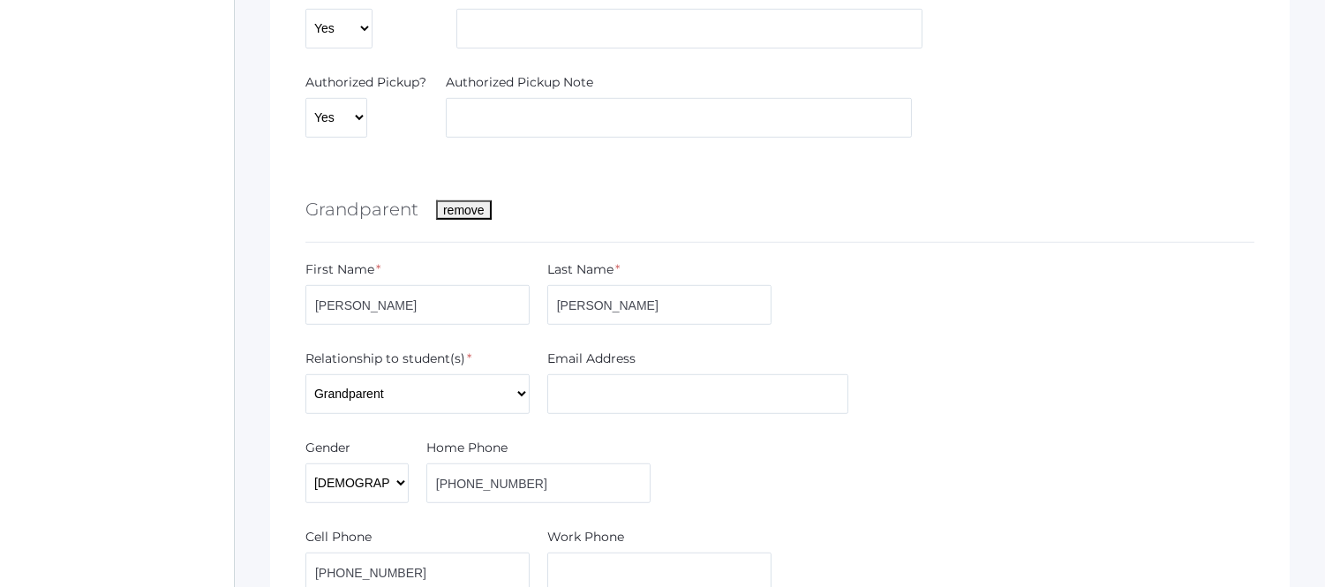
scroll to position [1750, 0]
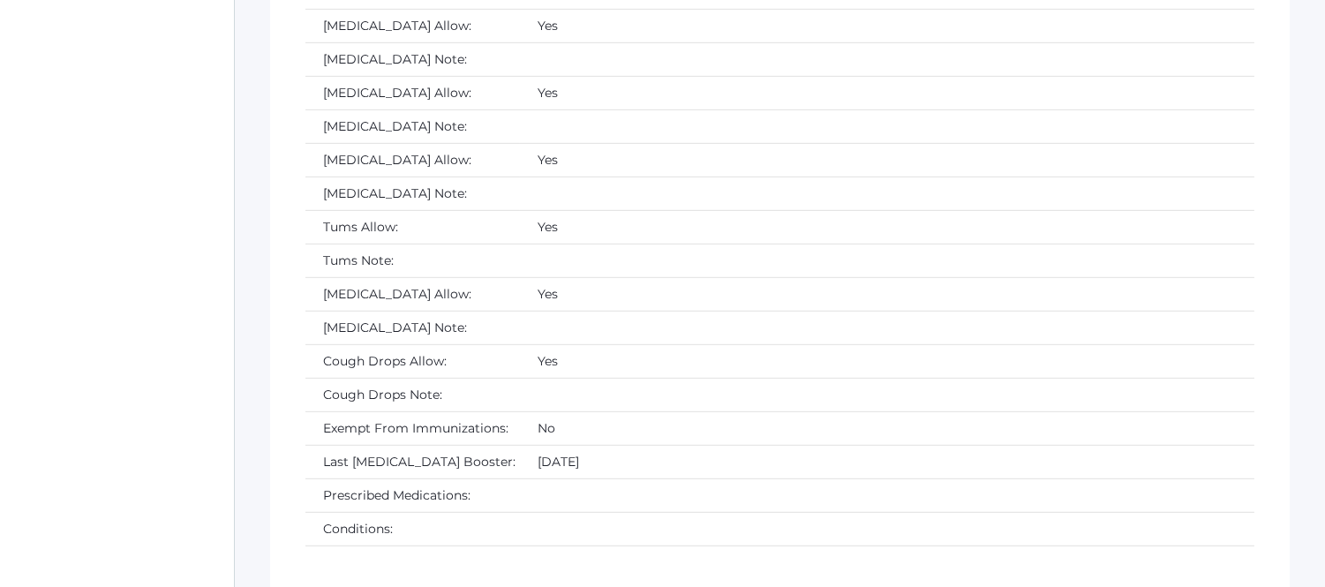
scroll to position [196, 0]
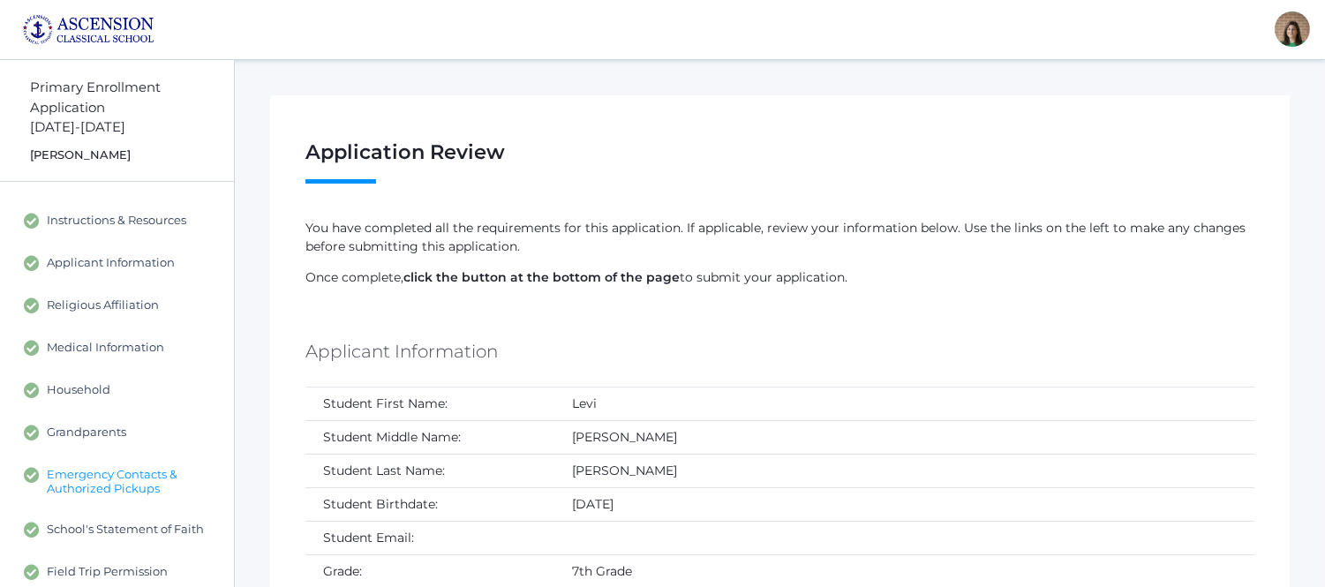
click at [117, 472] on span "Emergency Contacts & Authorized Pickups" at bounding box center [131, 481] width 169 height 28
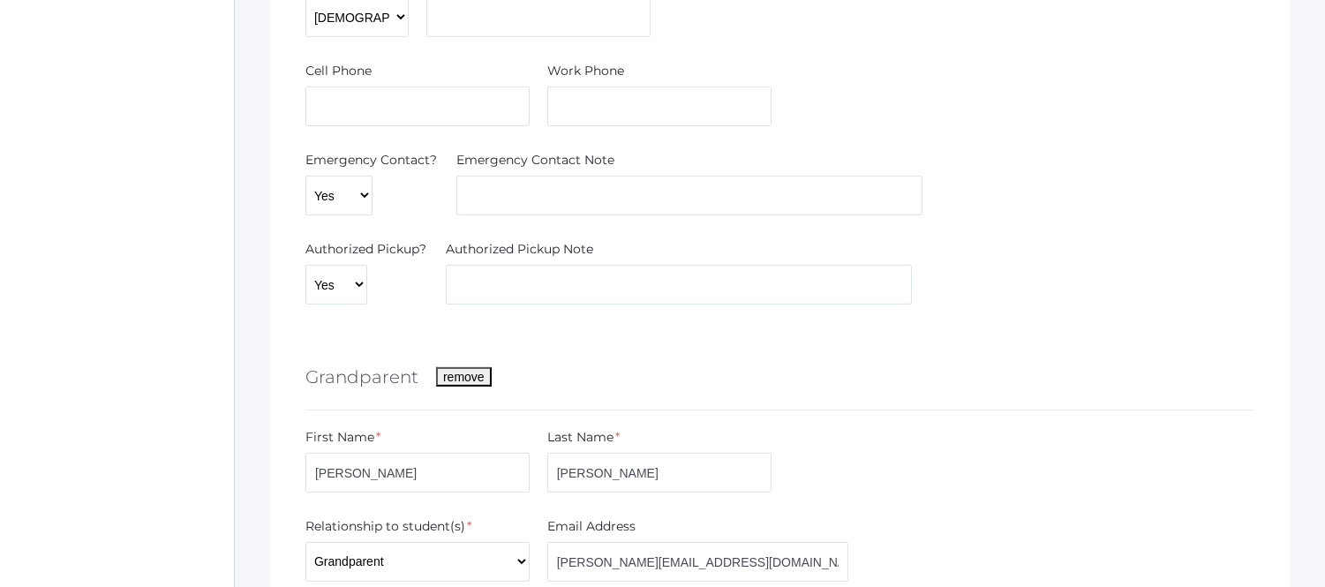
scroll to position [1471, 0]
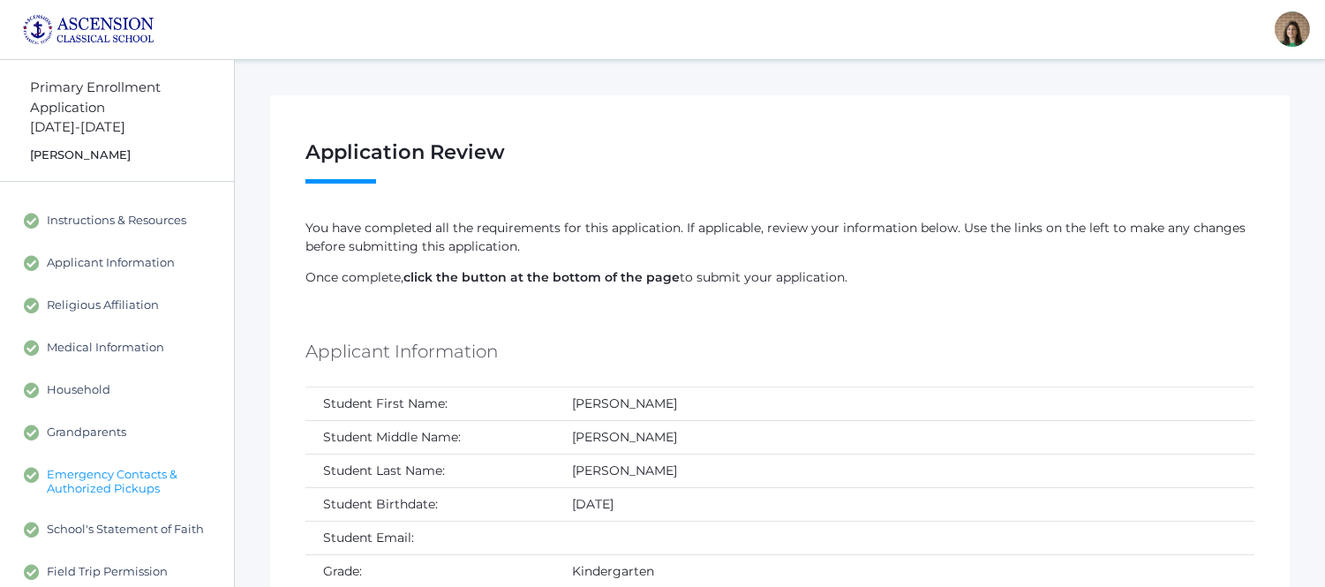
click at [117, 484] on span "Emergency Contacts & Authorized Pickups" at bounding box center [131, 481] width 169 height 28
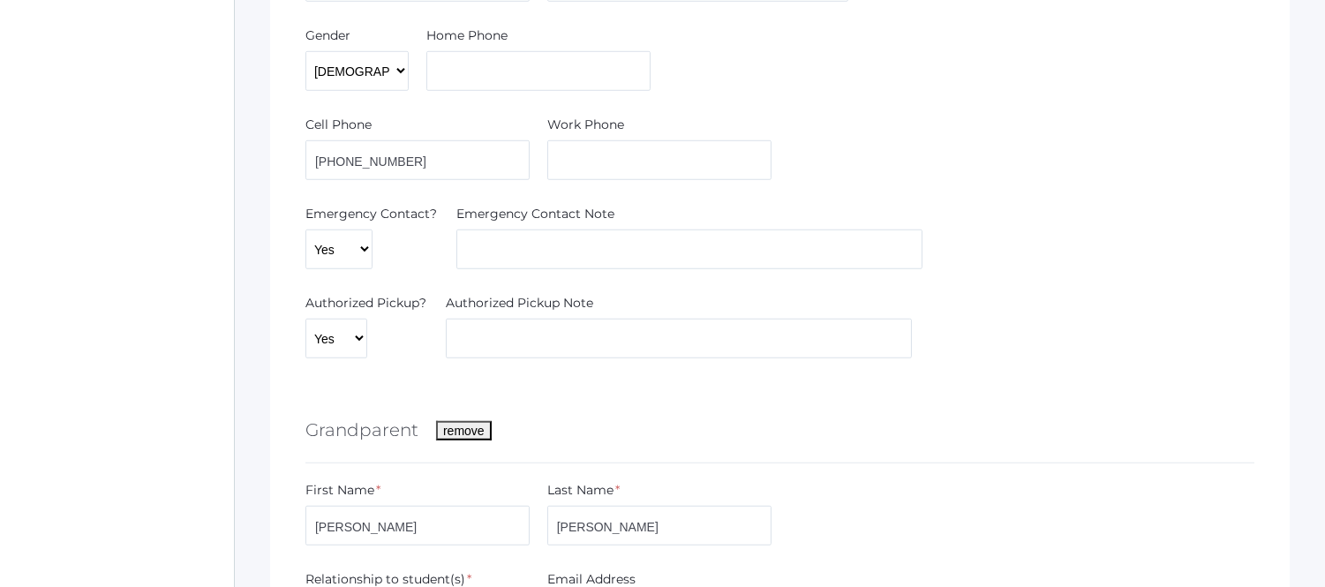
scroll to position [2354, 0]
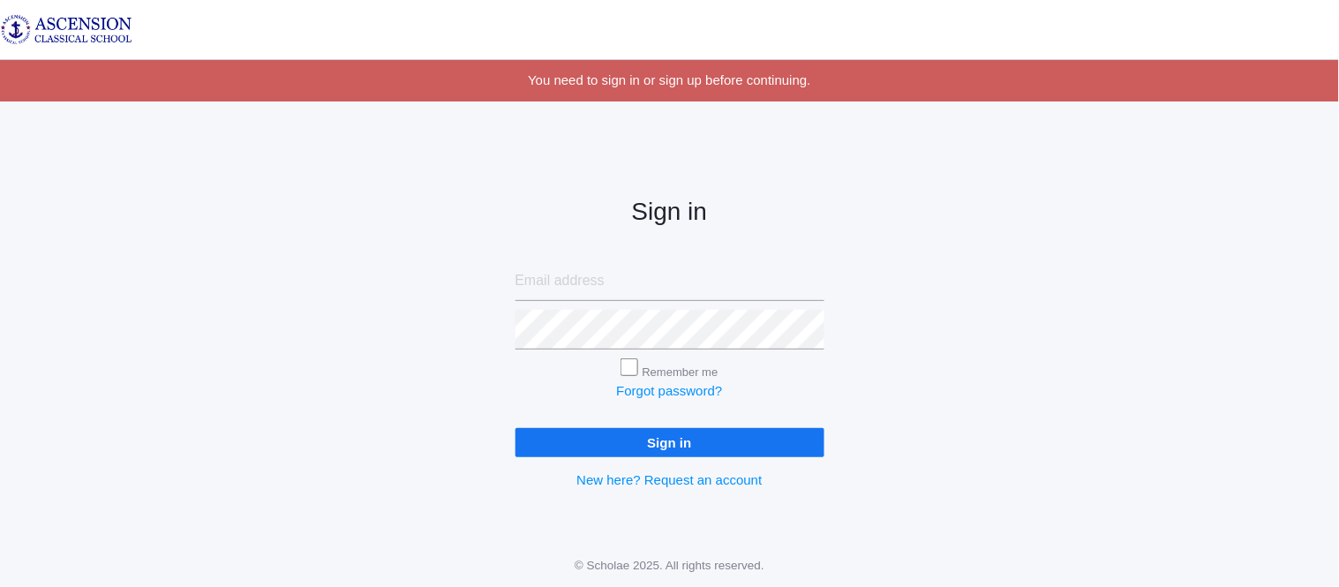
type input "[EMAIL_ADDRESS][DOMAIN_NAME]"
click at [600, 452] on input "Sign in" at bounding box center [670, 442] width 309 height 29
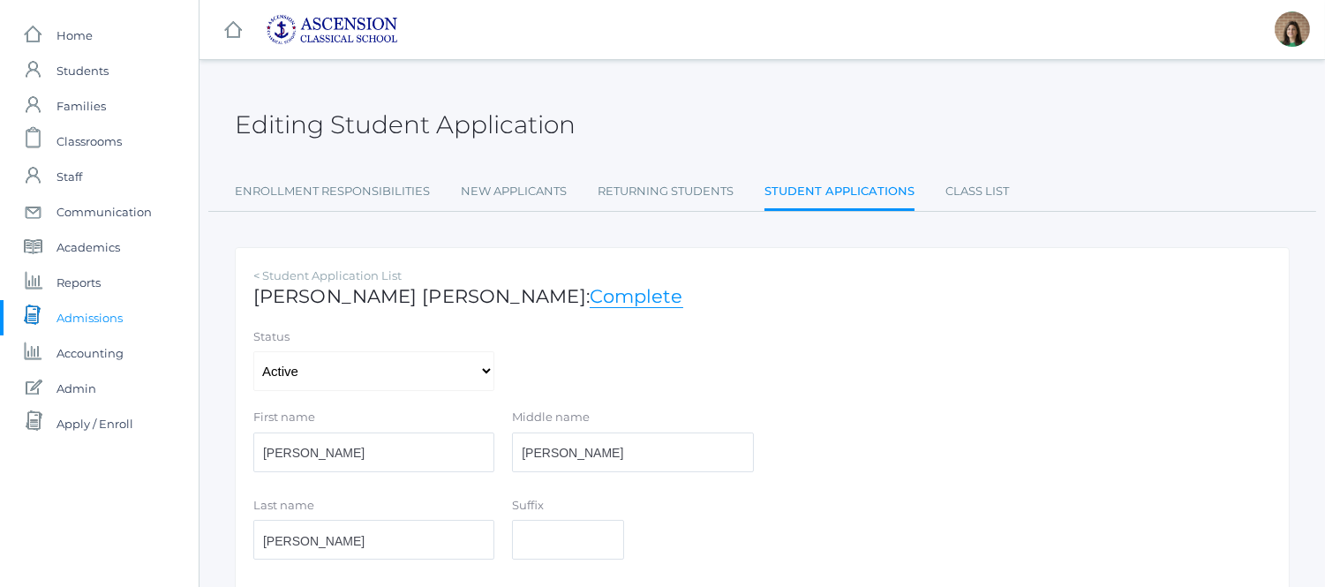
click at [88, 310] on span "Admissions" at bounding box center [89, 317] width 66 height 35
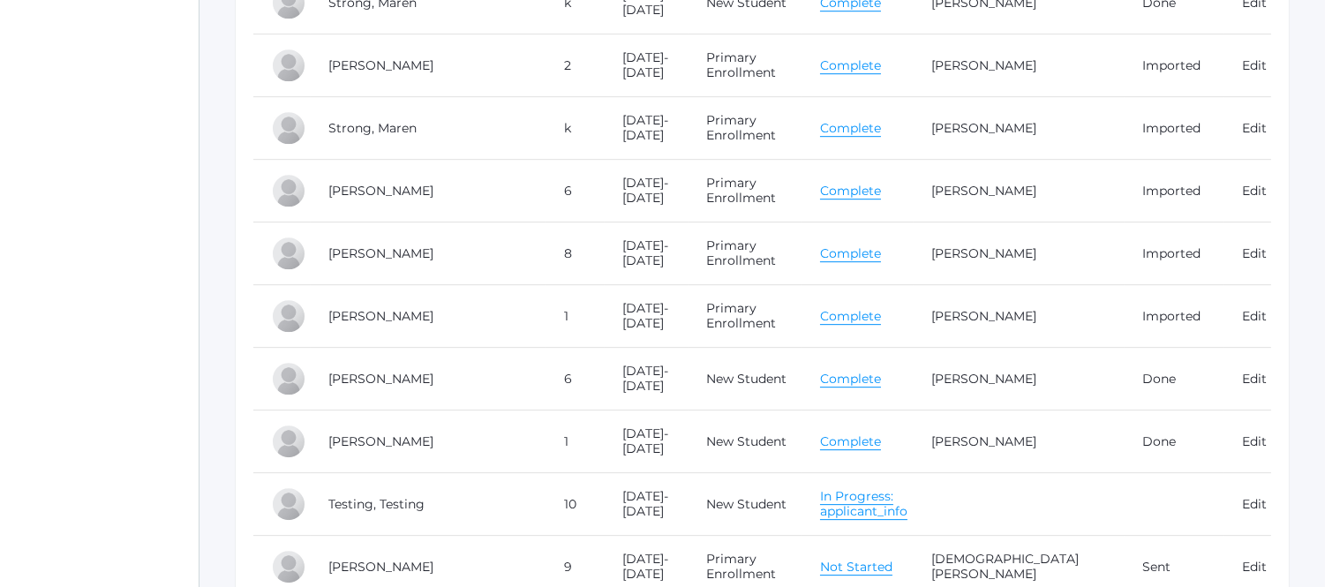
scroll to position [9612, 0]
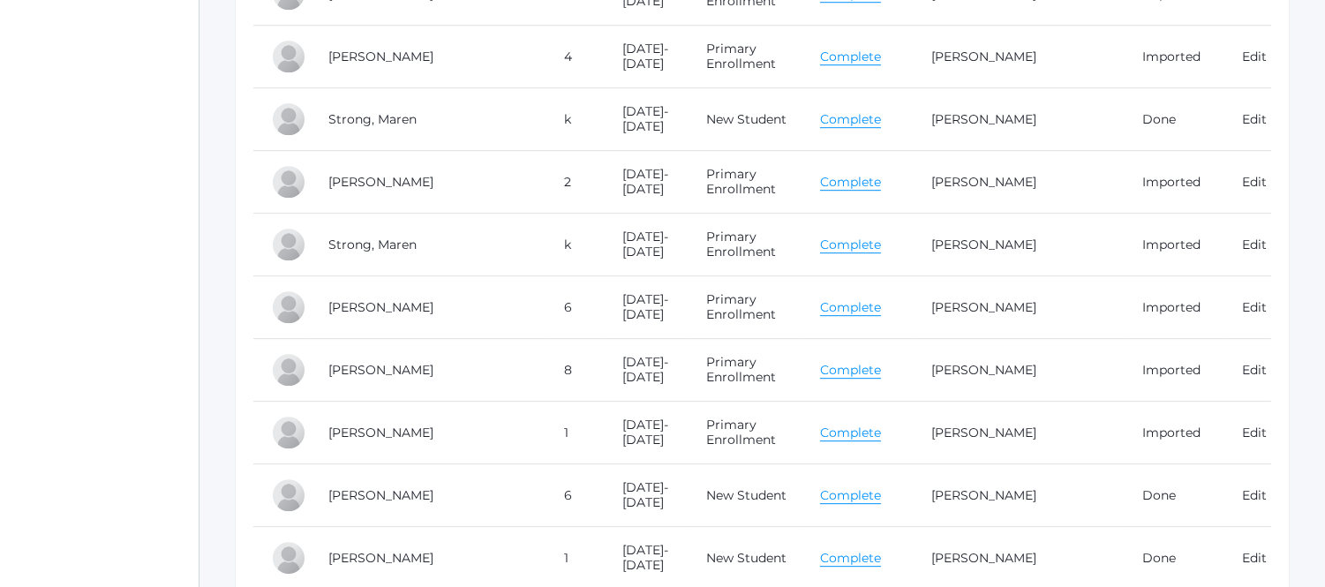
click at [861, 120] on link "Complete" at bounding box center [850, 119] width 61 height 17
click at [868, 245] on link "Complete" at bounding box center [850, 245] width 61 height 17
click at [867, 126] on link "Complete" at bounding box center [850, 119] width 61 height 17
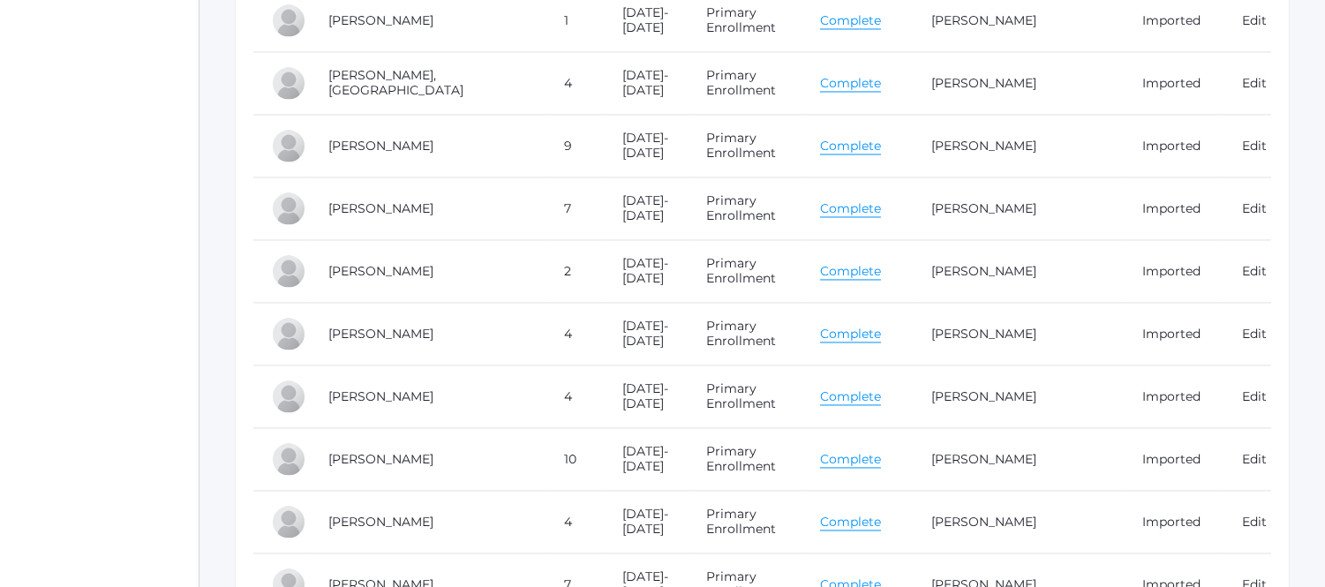
scroll to position [6180, 0]
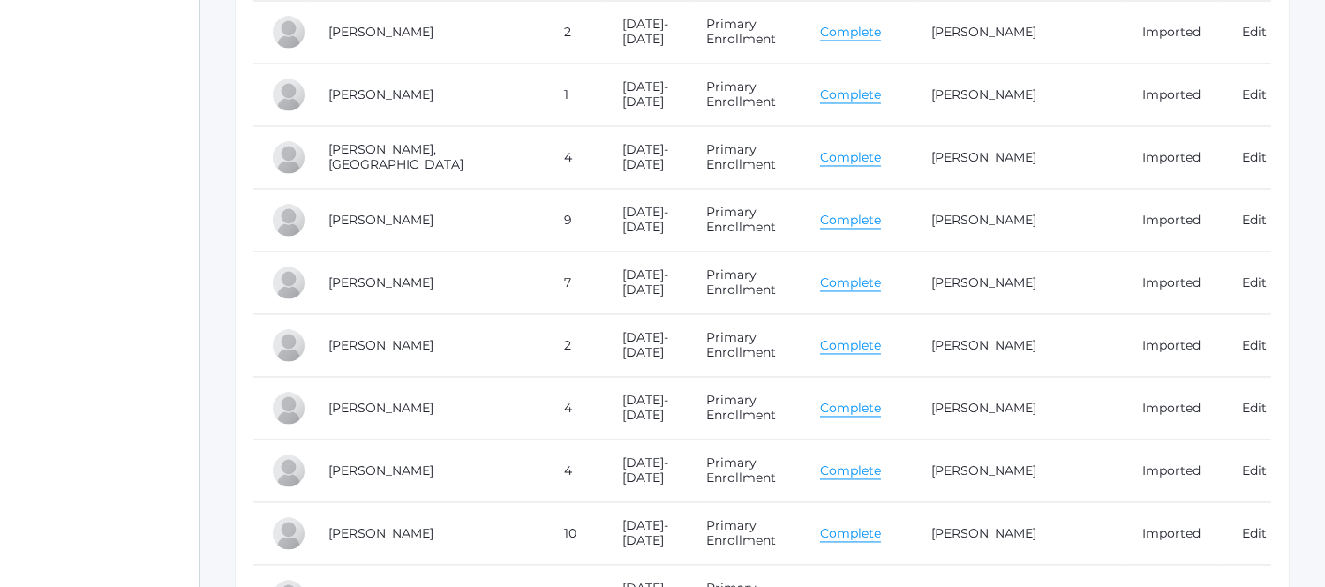
drag, startPoint x: 92, startPoint y: 226, endPoint x: 85, endPoint y: 50, distance: 175.8
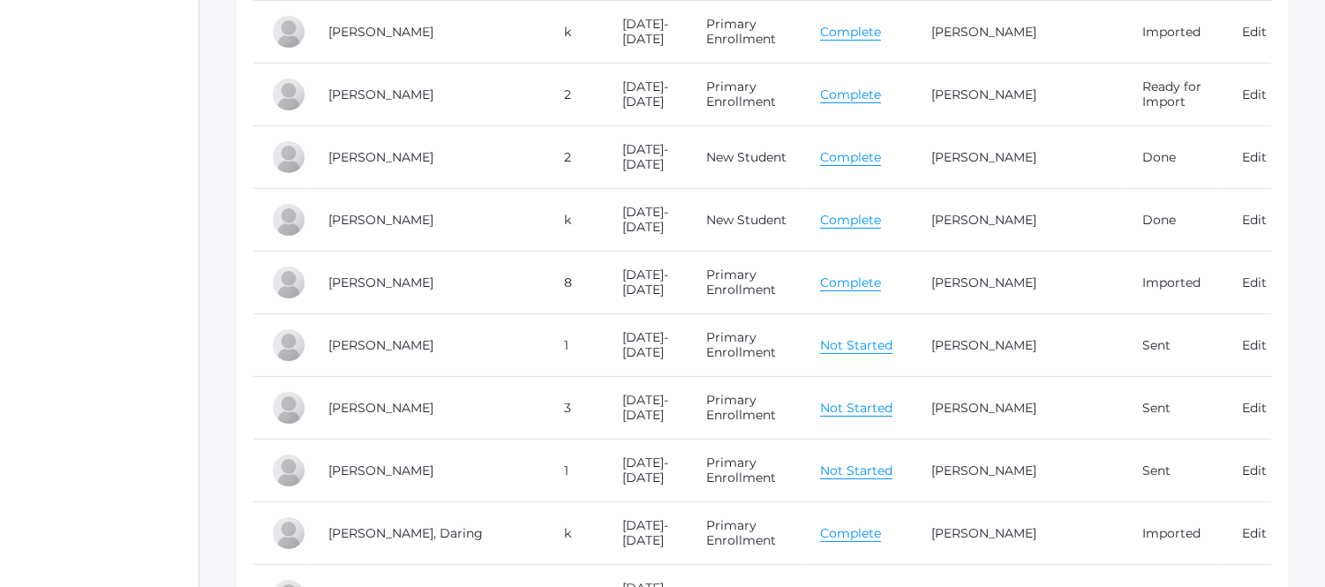
scroll to position [0, 0]
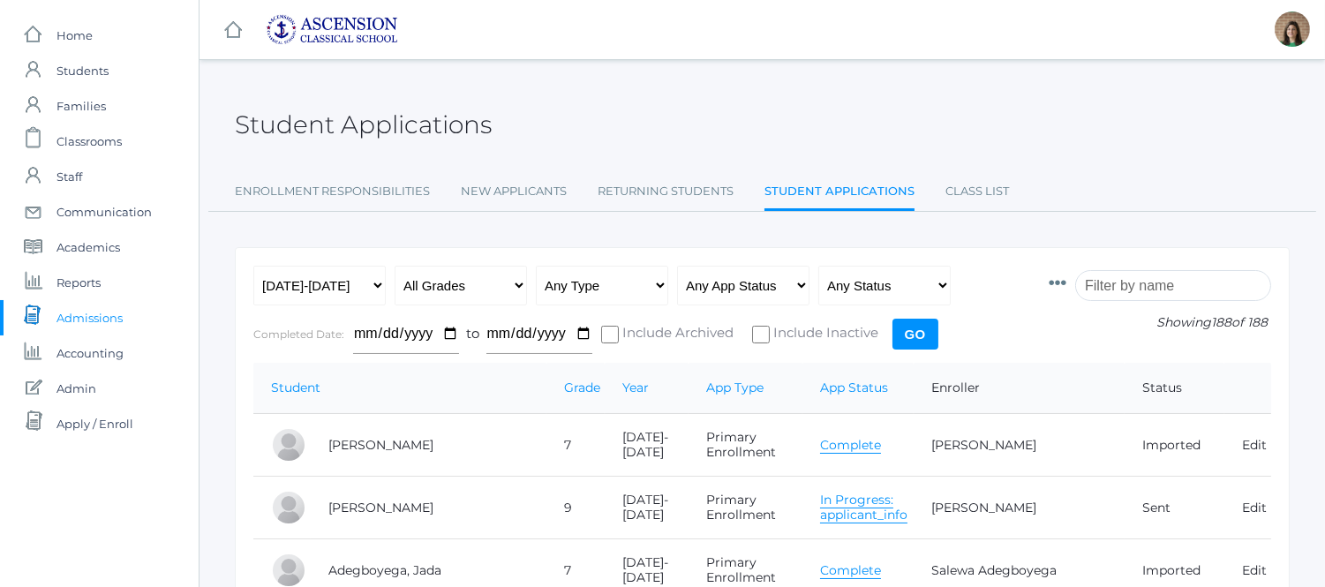
click at [80, 312] on span "Admissions" at bounding box center [89, 317] width 66 height 35
click at [652, 284] on select "Any Type New Student - Promoted - Not Promoted All Enrollment - Primary - Secon…" at bounding box center [602, 286] width 132 height 40
click at [486, 281] on select "All Grades Grammar - Kindergarten - 1st Grade - 2nd Grade - 3rd Grade - 4th Gra…" at bounding box center [461, 286] width 132 height 40
select select "k"
click at [395, 266] on select "All Grades Grammar - Kindergarten - 1st Grade - 2nd Grade - 3rd Grade - 4th Gra…" at bounding box center [461, 286] width 132 height 40
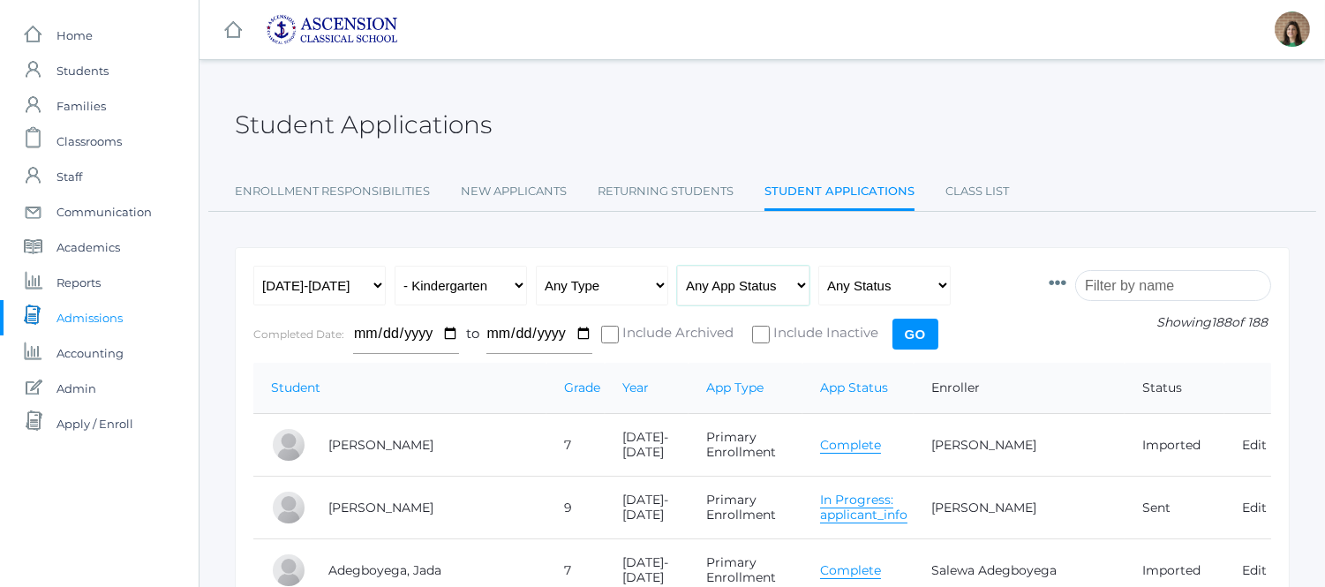
click at [733, 292] on select "Any App Status Not Started In Progress Complete" at bounding box center [743, 286] width 132 height 40
select select "complete"
click at [677, 266] on select "Any App Status Not Started In Progress Complete" at bounding box center [743, 286] width 132 height 40
click at [904, 333] on input "Go" at bounding box center [916, 334] width 46 height 31
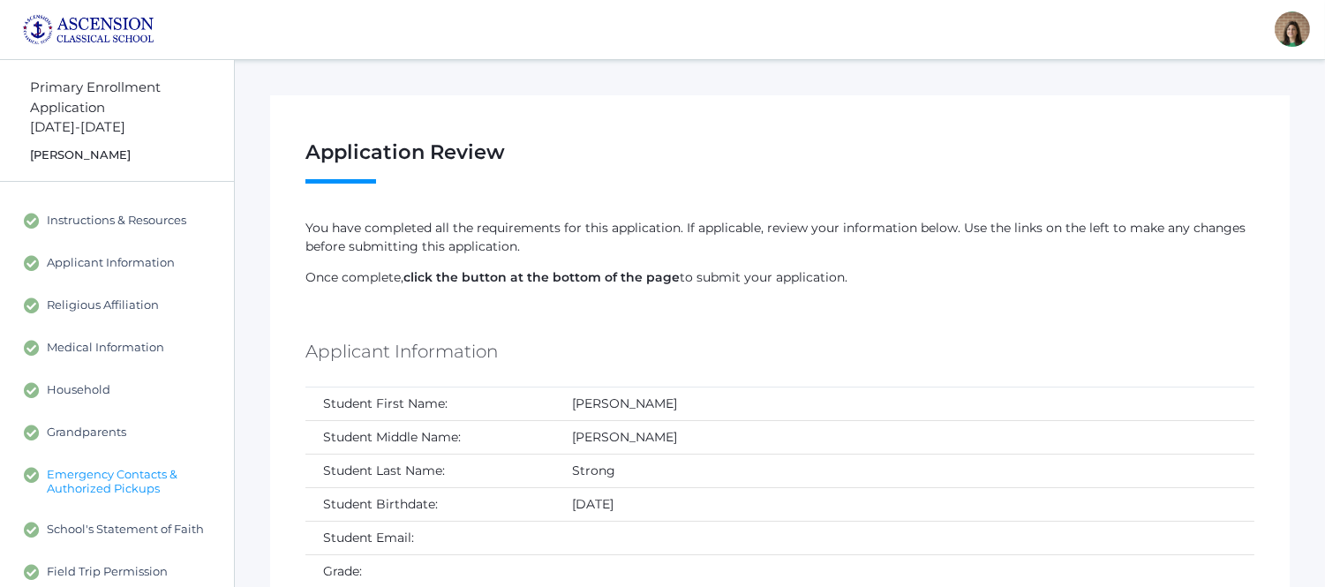
click at [143, 480] on span "Emergency Contacts & Authorized Pickups" at bounding box center [131, 481] width 169 height 28
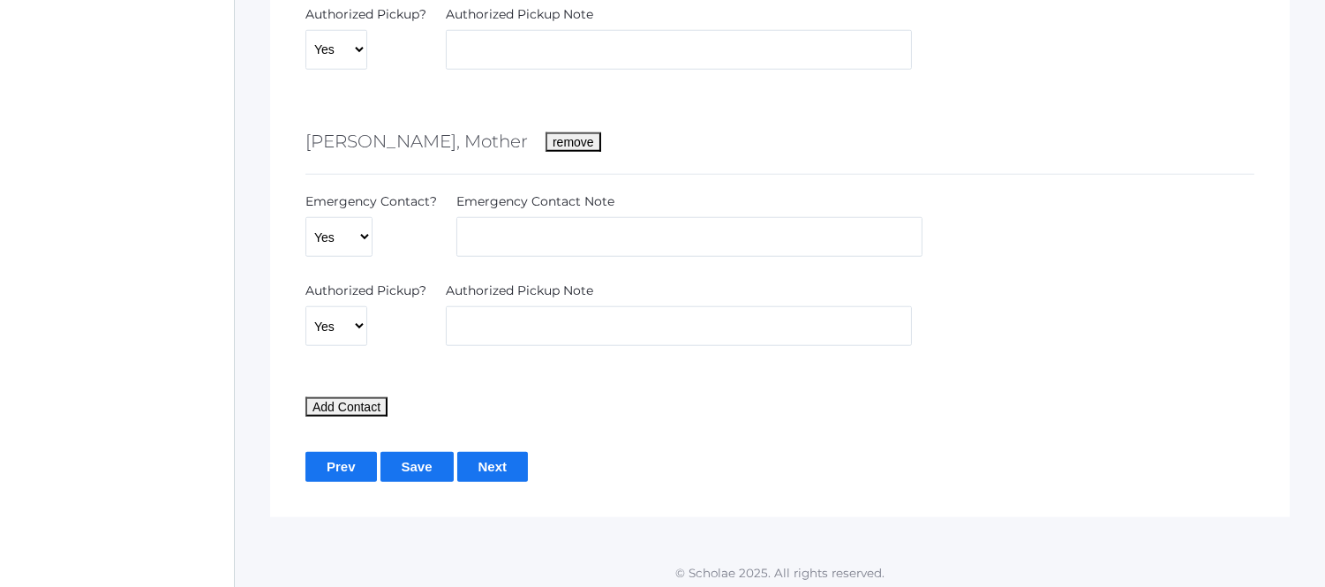
scroll to position [3083, 0]
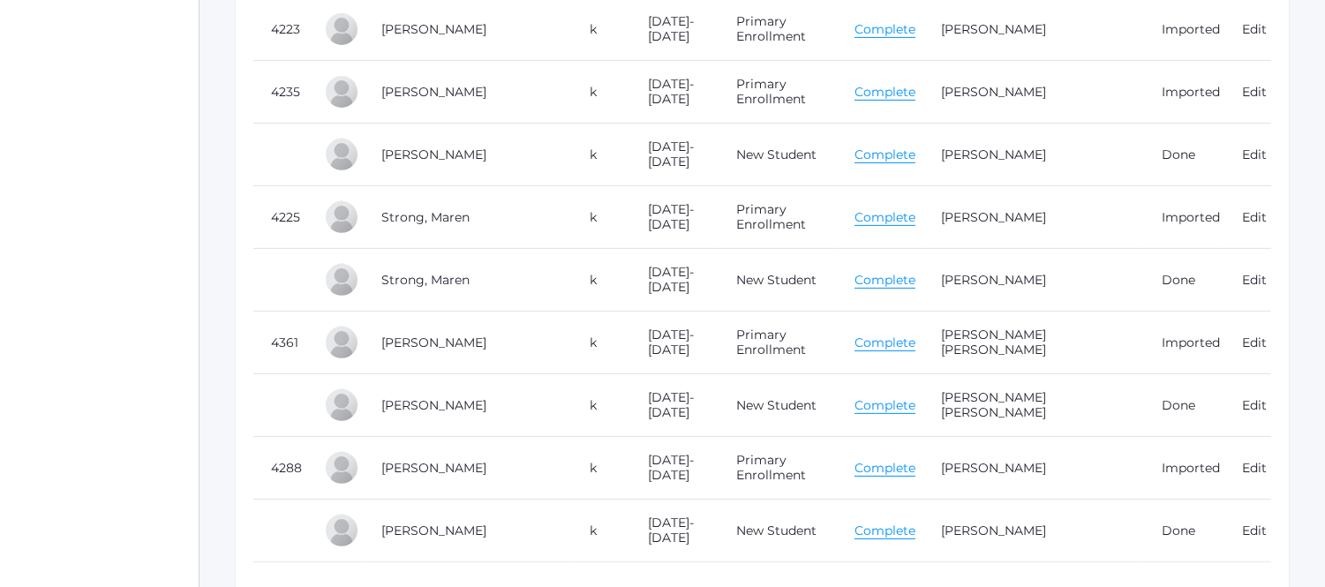
scroll to position [1373, 0]
click at [906, 207] on link "Complete" at bounding box center [885, 215] width 61 height 17
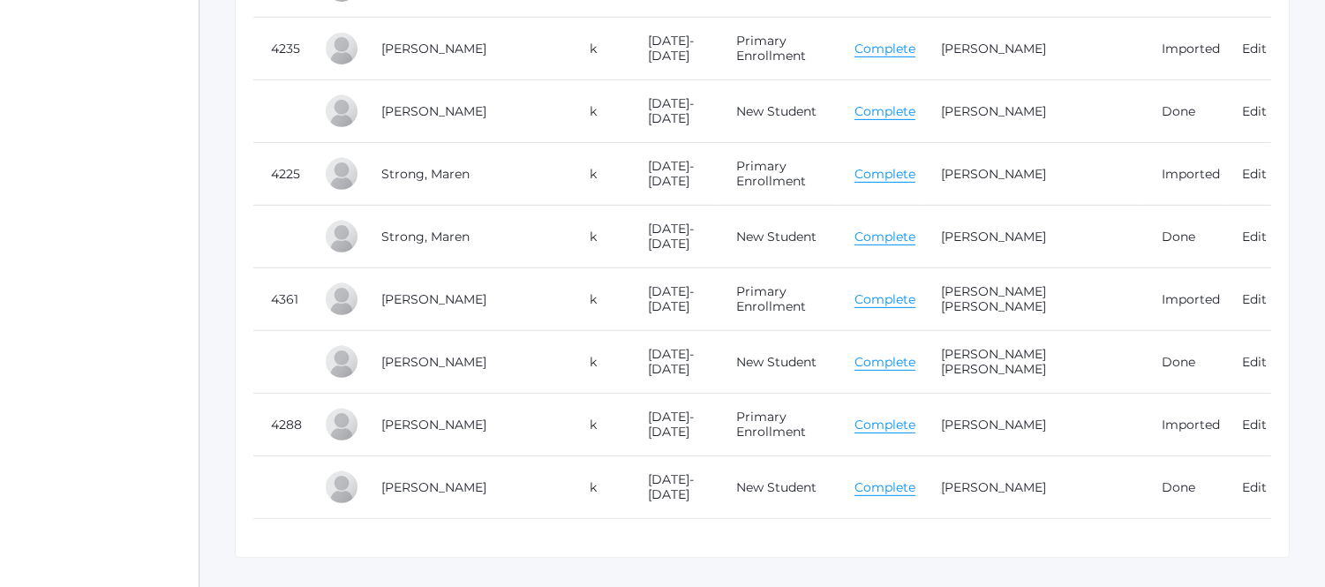
scroll to position [1450, 0]
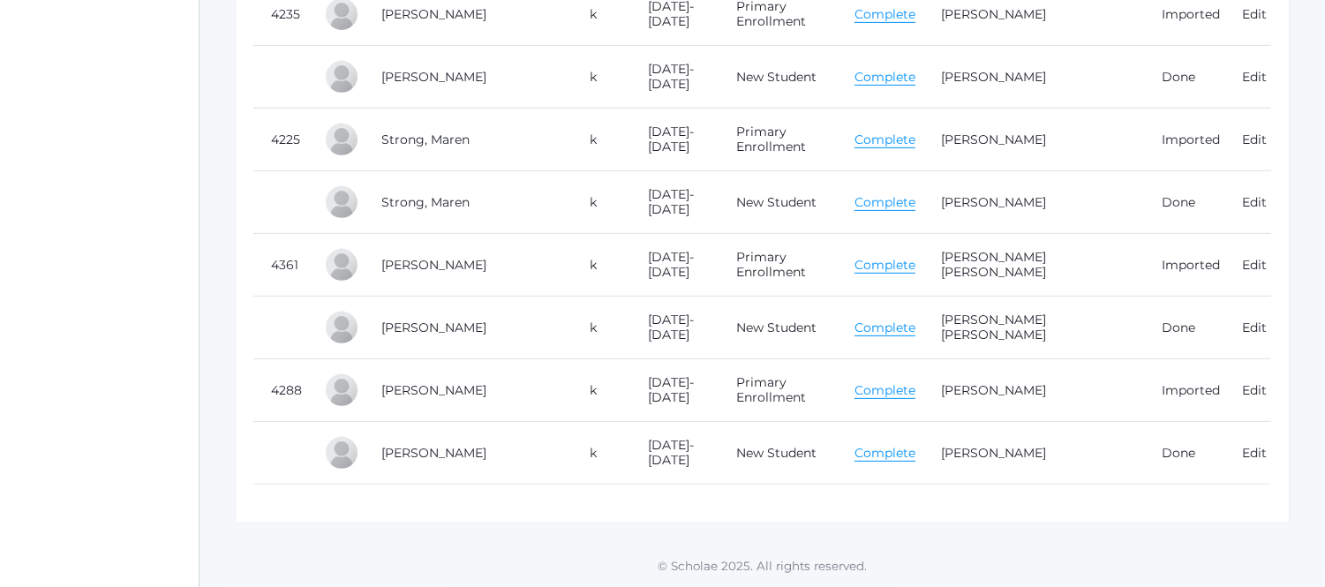
click at [885, 257] on link "Complete" at bounding box center [885, 265] width 61 height 17
click at [888, 382] on link "Complete" at bounding box center [885, 390] width 61 height 17
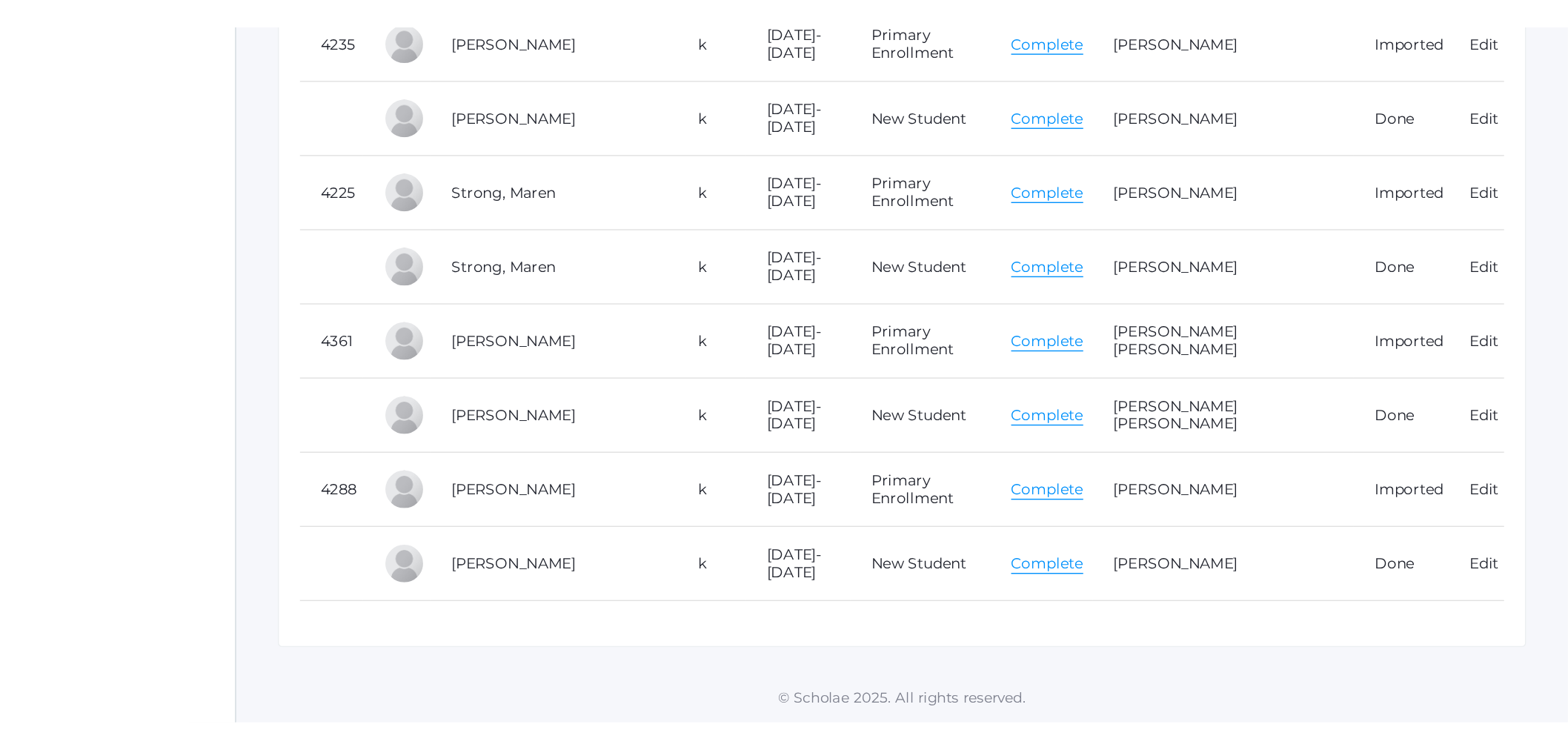
scroll to position [960, 0]
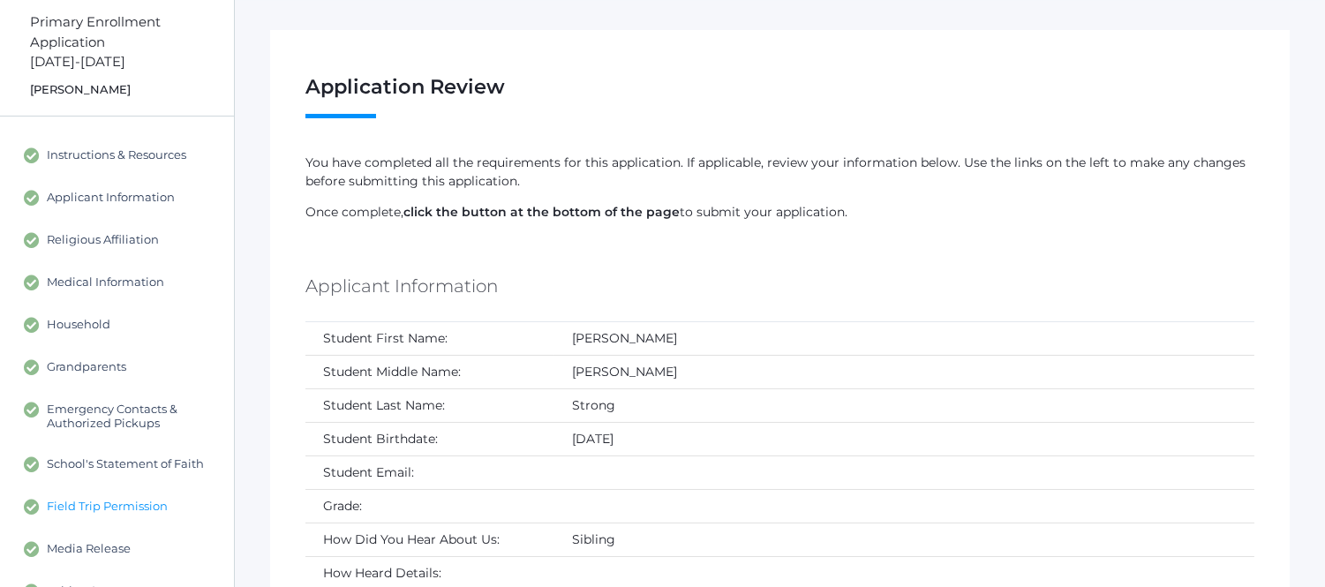
scroll to position [98, 0]
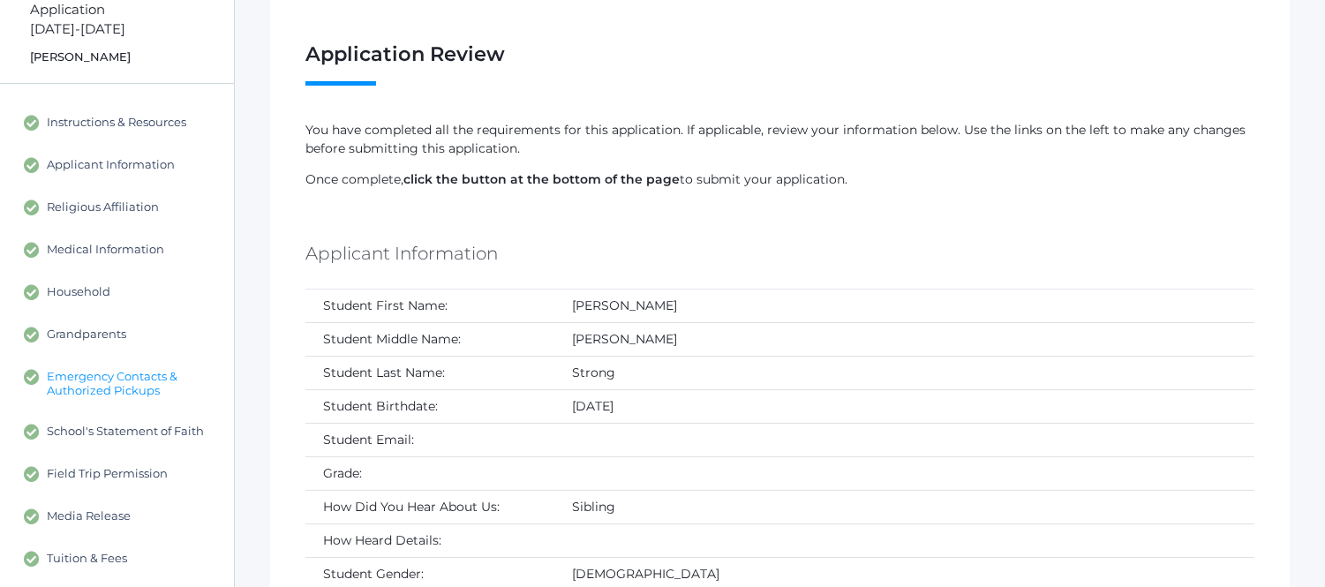
click at [134, 385] on span "Emergency Contacts & Authorized Pickups" at bounding box center [131, 383] width 169 height 28
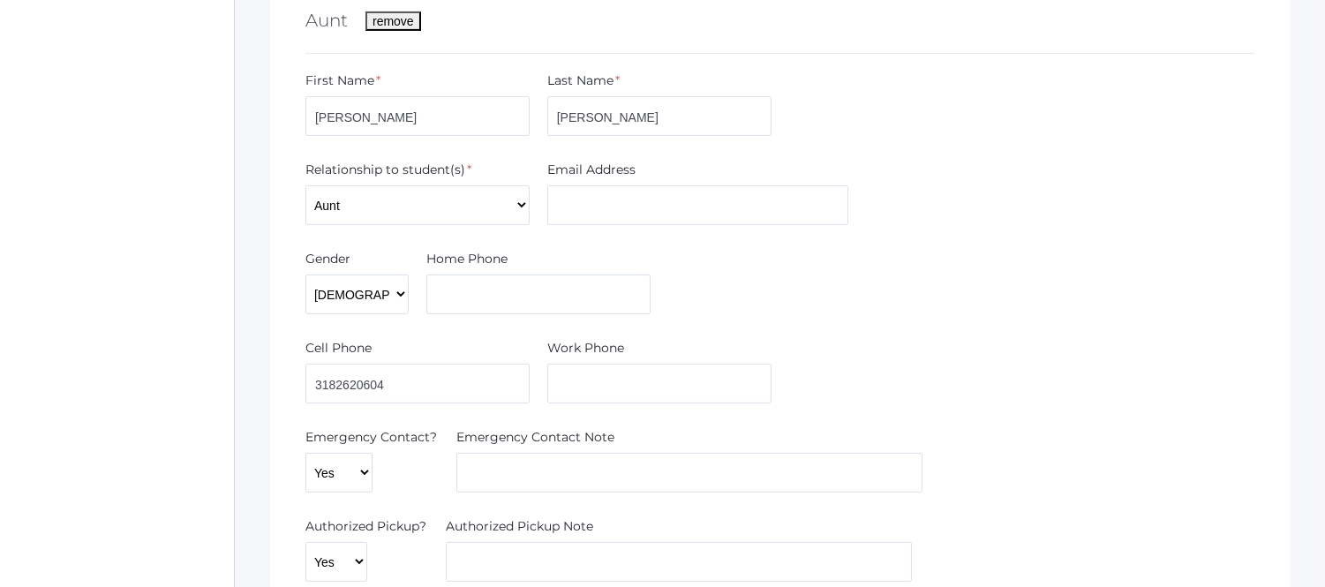
scroll to position [981, 0]
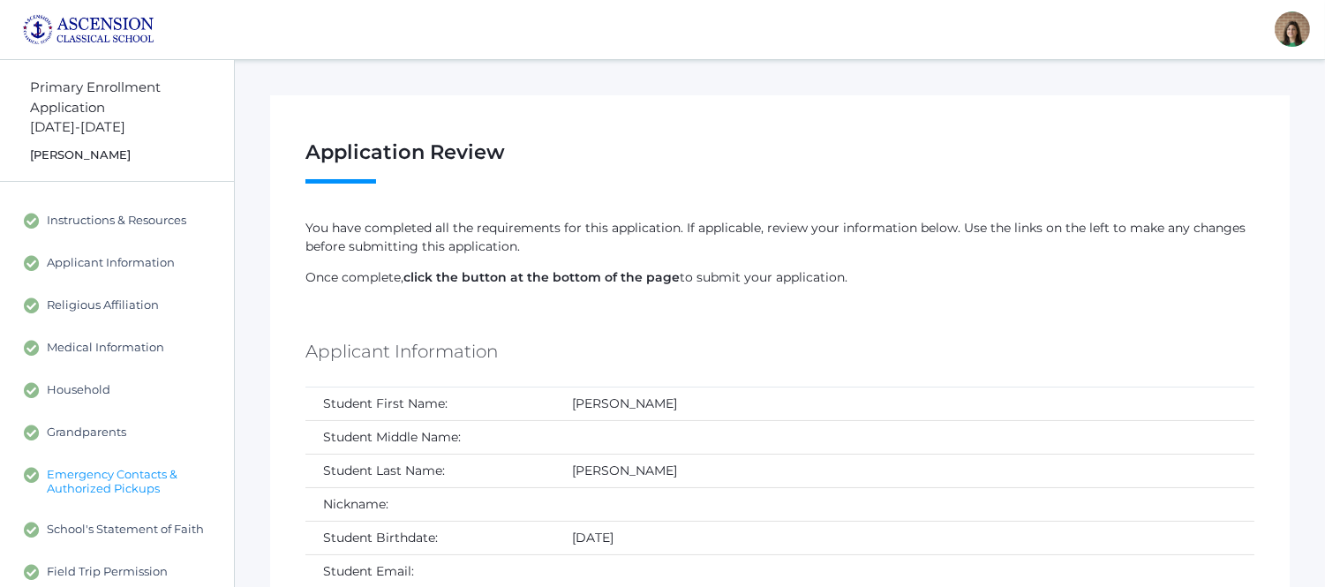
click at [124, 486] on span "Emergency Contacts & Authorized Pickups" at bounding box center [131, 481] width 169 height 28
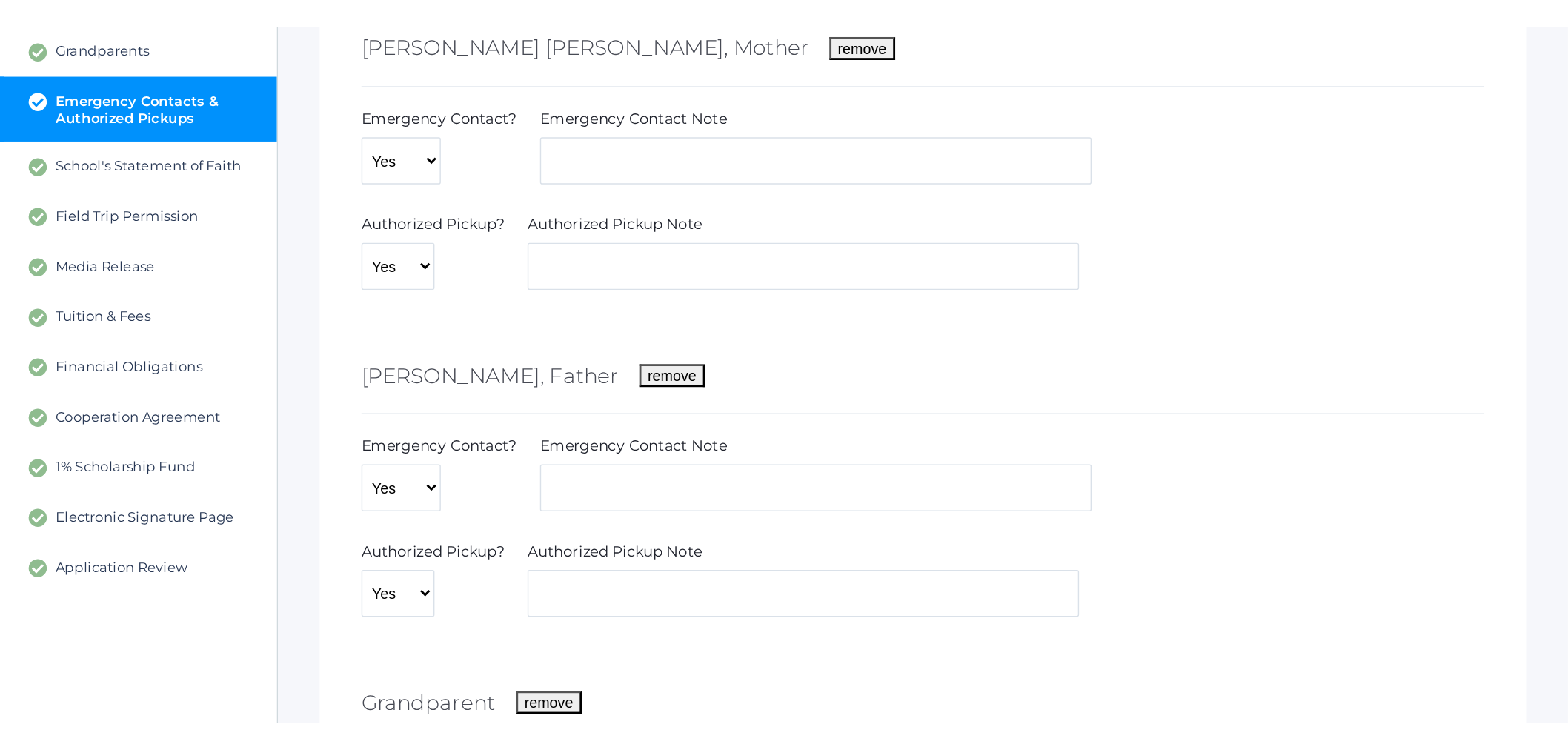
scroll to position [80, 0]
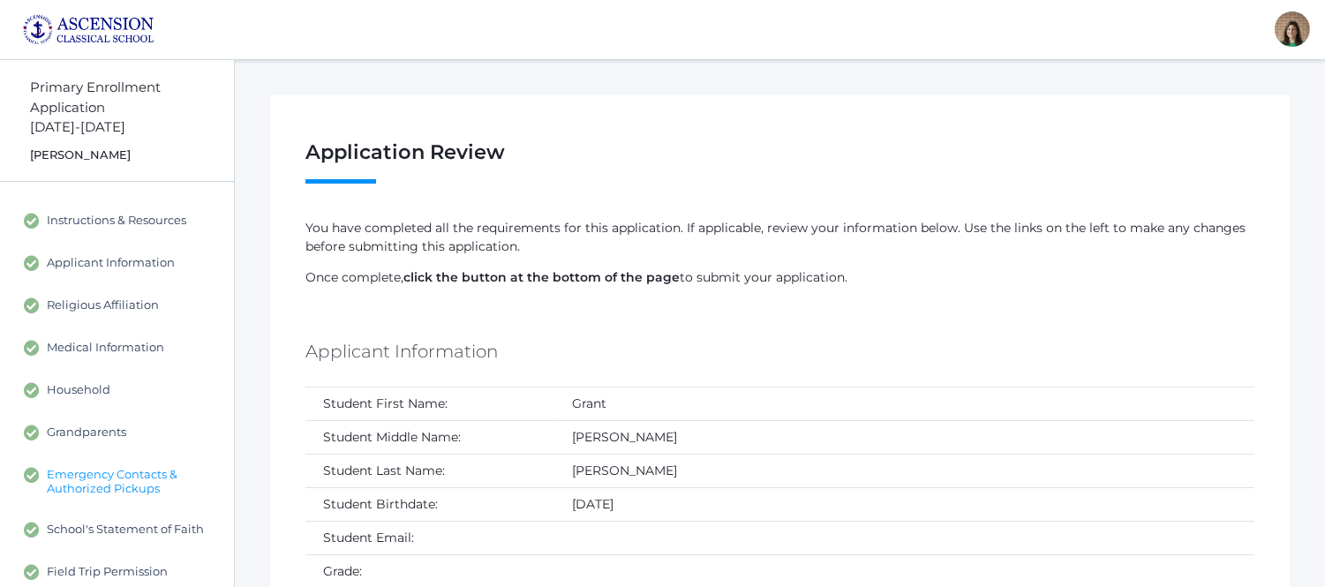
drag, startPoint x: 92, startPoint y: 484, endPoint x: 102, endPoint y: 477, distance: 12.7
click at [92, 483] on span "Emergency Contacts & Authorized Pickups" at bounding box center [131, 481] width 169 height 28
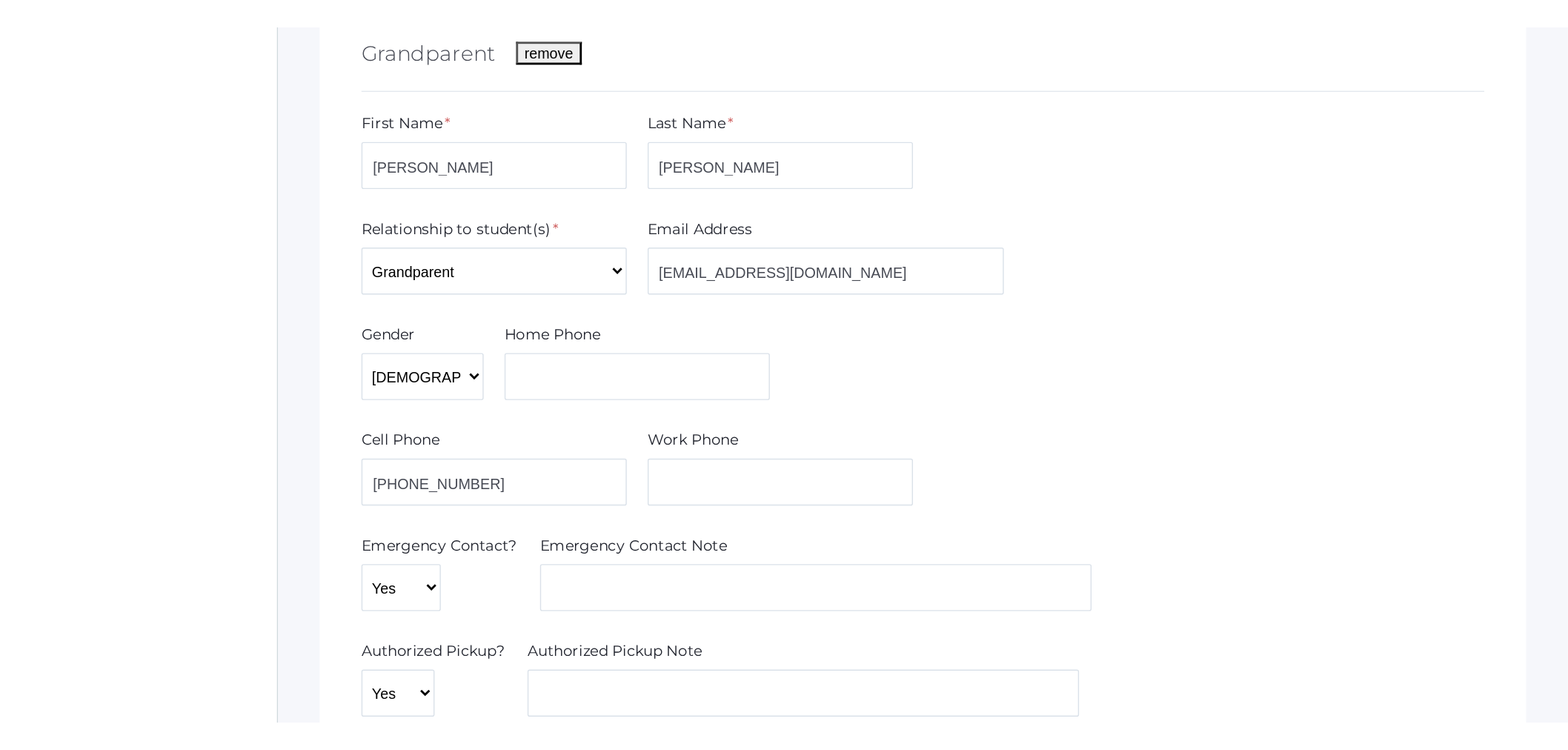
scroll to position [673, 0]
